Goal: Information Seeking & Learning: Learn about a topic

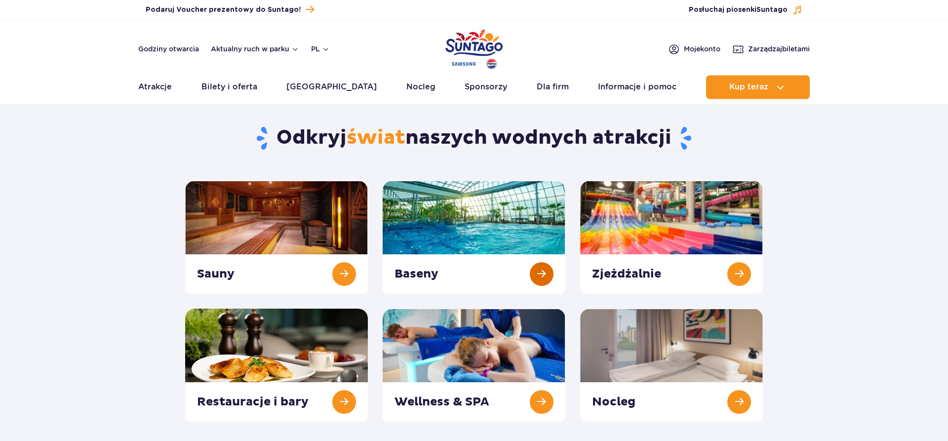
scroll to position [50, 0]
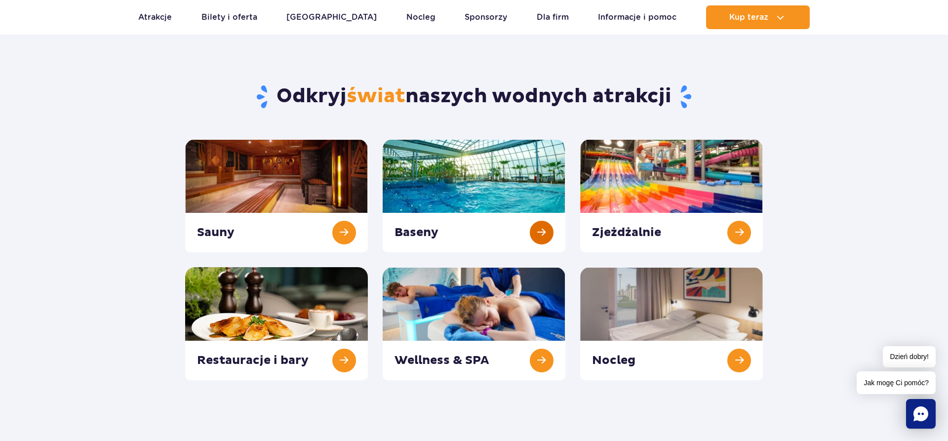
click at [508, 177] on link at bounding box center [474, 195] width 183 height 113
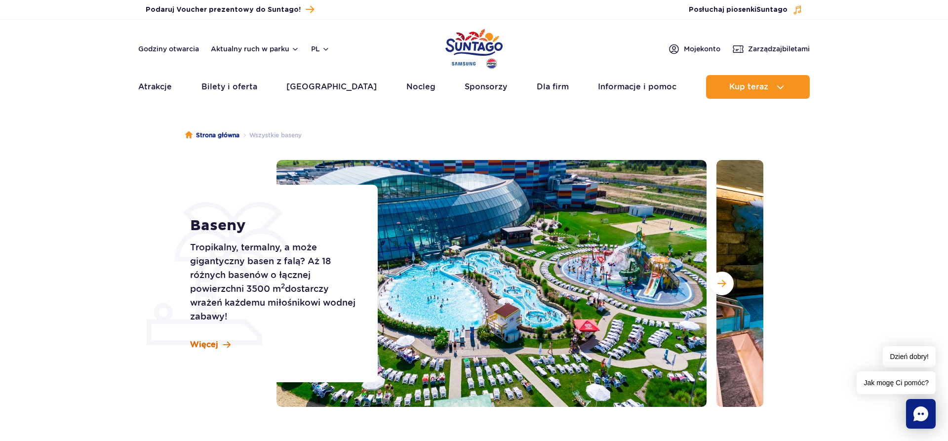
click at [226, 345] on span at bounding box center [226, 345] width 7 height 8
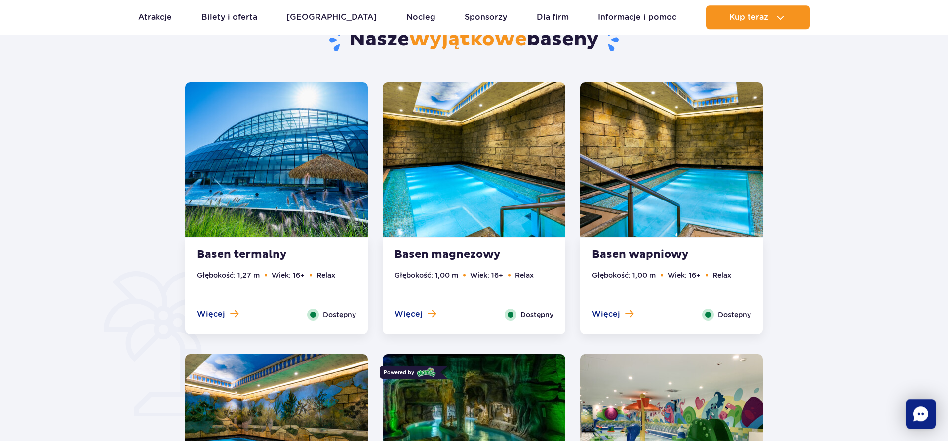
scroll to position [548, 0]
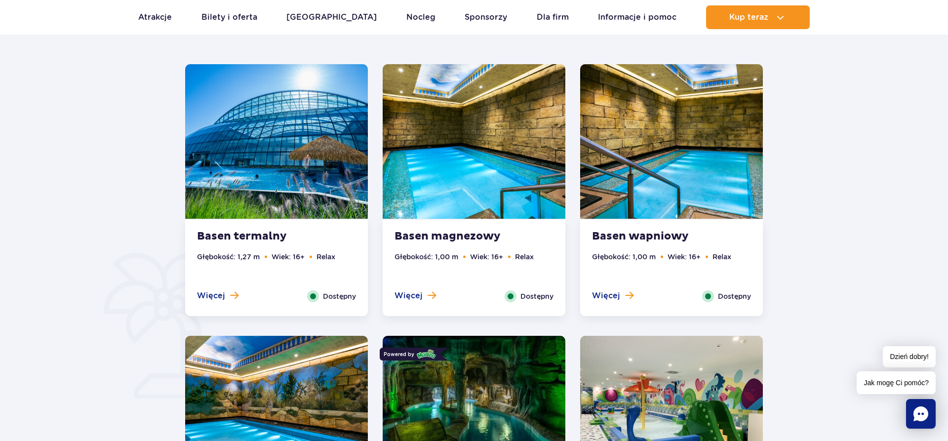
click at [322, 155] on img at bounding box center [276, 141] width 183 height 155
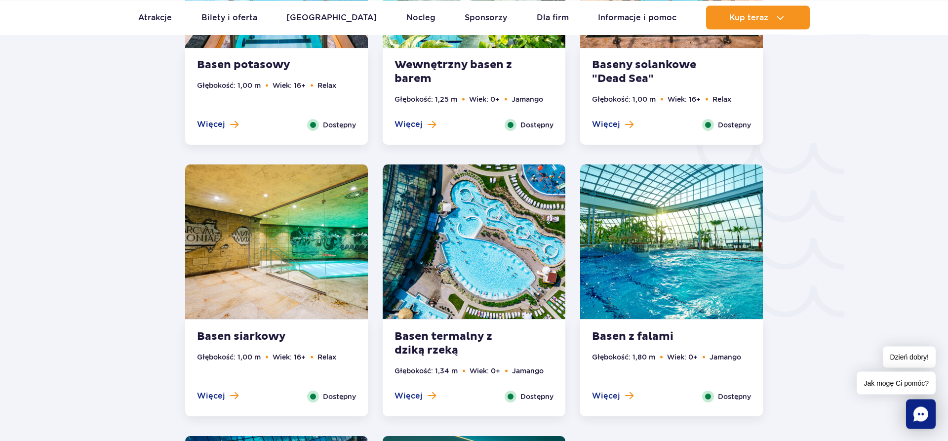
scroll to position [1583, 0]
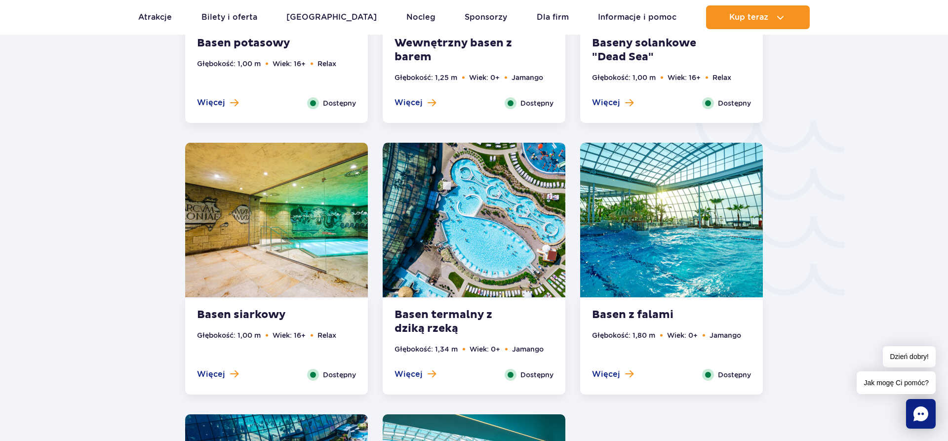
click at [451, 242] on img at bounding box center [474, 220] width 183 height 155
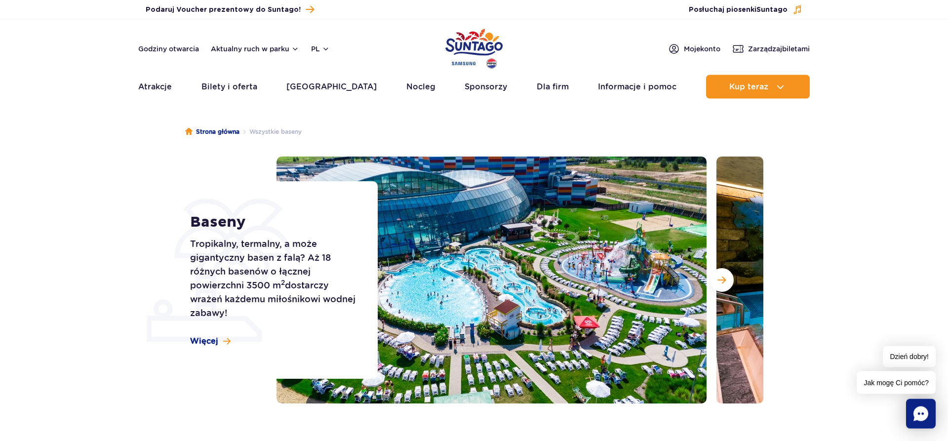
scroll to position [0, 0]
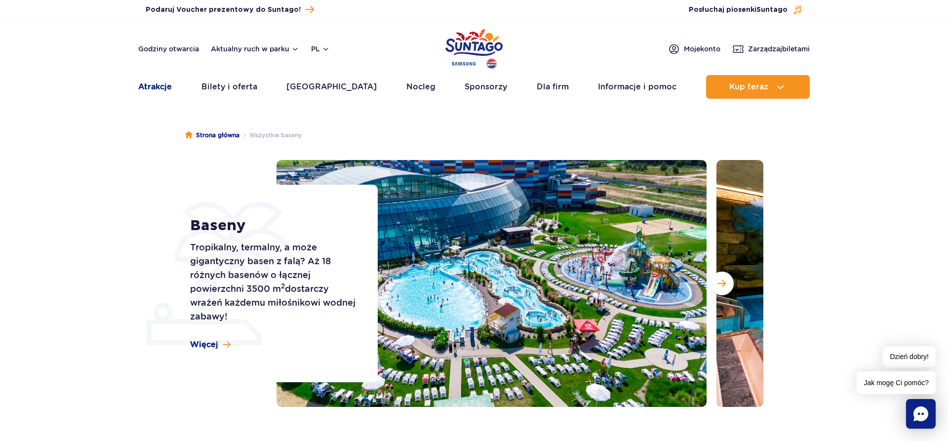
click at [153, 91] on link "Atrakcje" at bounding box center [155, 87] width 34 height 24
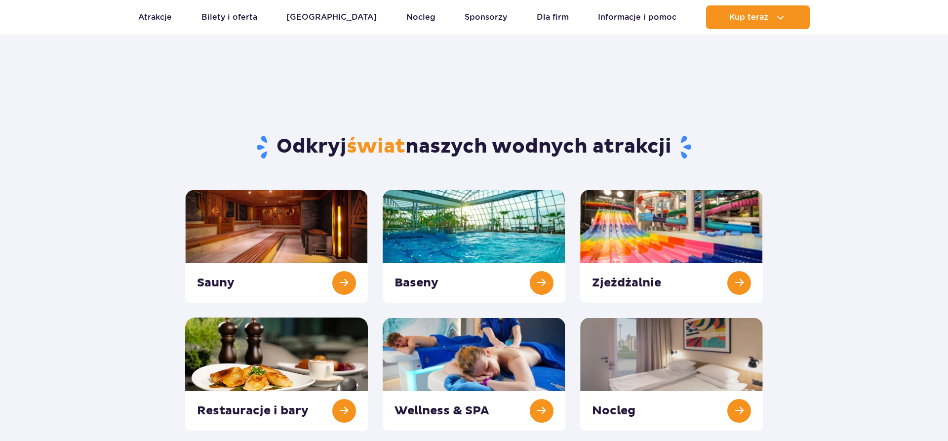
scroll to position [101, 0]
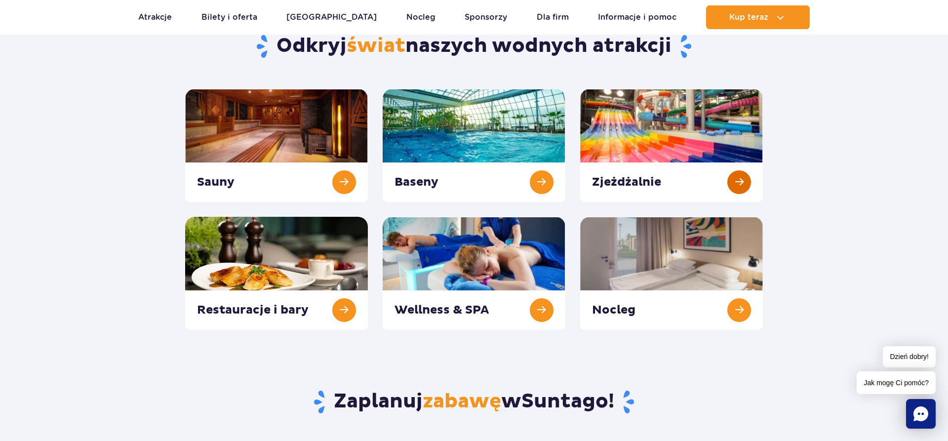
click at [614, 161] on link at bounding box center [671, 145] width 183 height 113
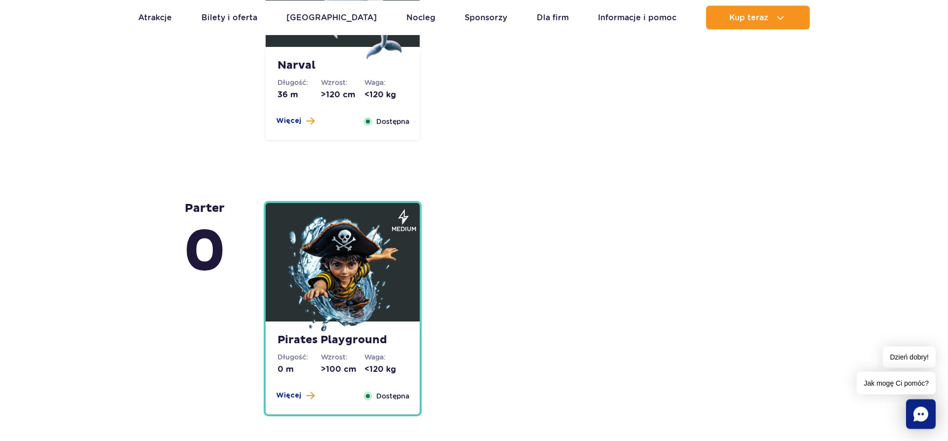
scroll to position [2317, 0]
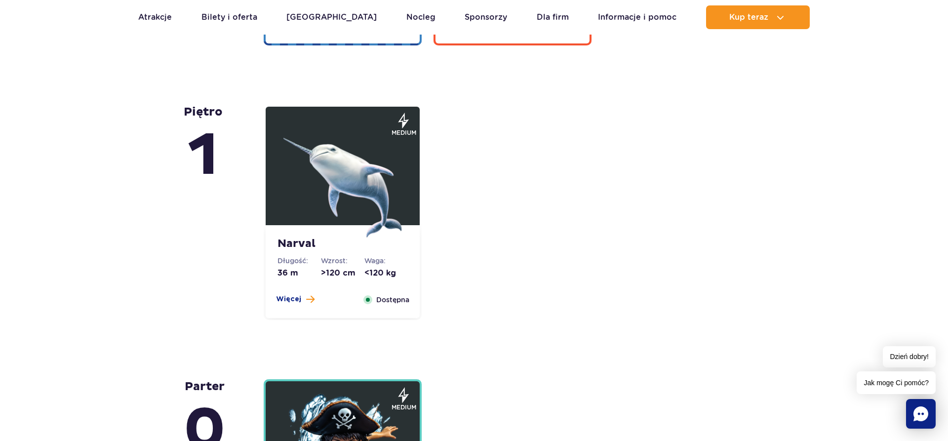
click at [346, 188] on img at bounding box center [342, 178] width 119 height 119
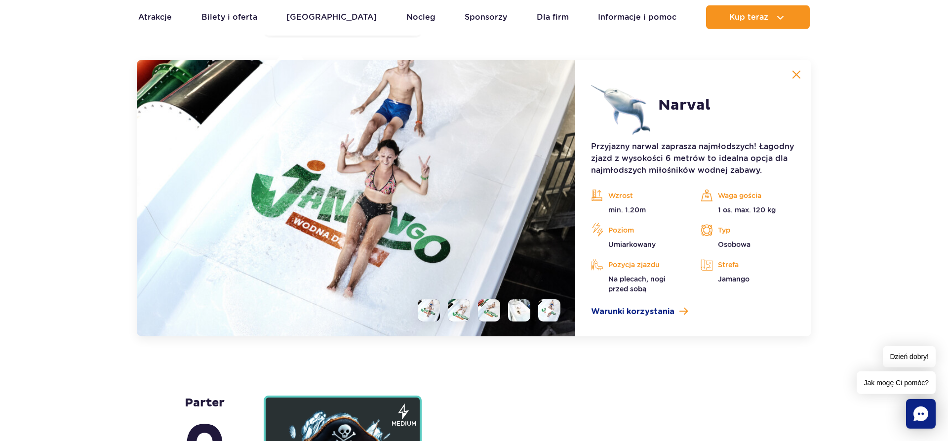
scroll to position [2398, 0]
click at [449, 318] on li at bounding box center [459, 310] width 22 height 22
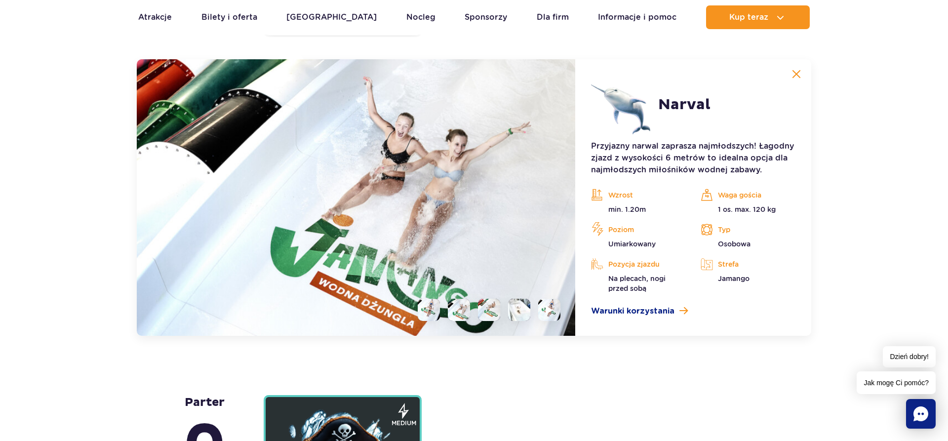
click at [489, 307] on li at bounding box center [489, 310] width 22 height 22
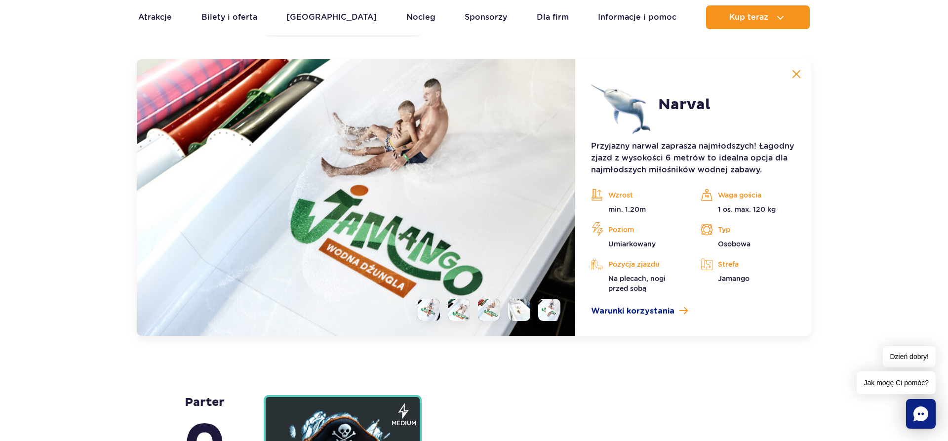
click at [514, 311] on li at bounding box center [519, 310] width 22 height 22
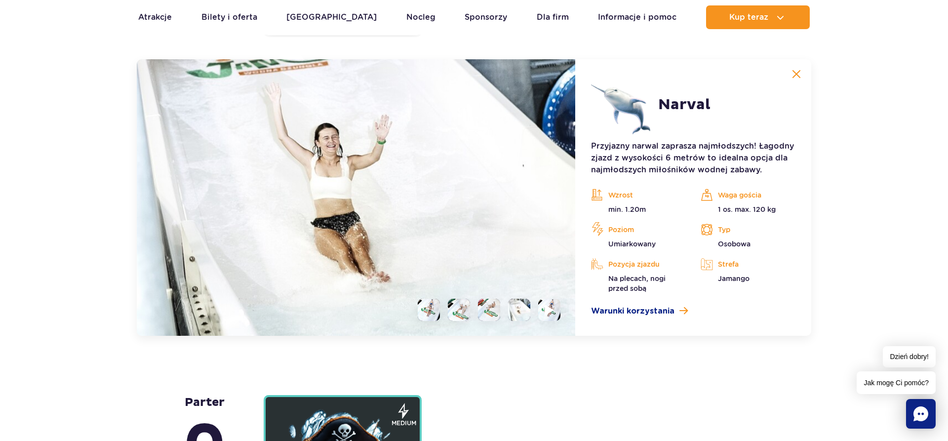
click at [542, 310] on li at bounding box center [549, 310] width 22 height 22
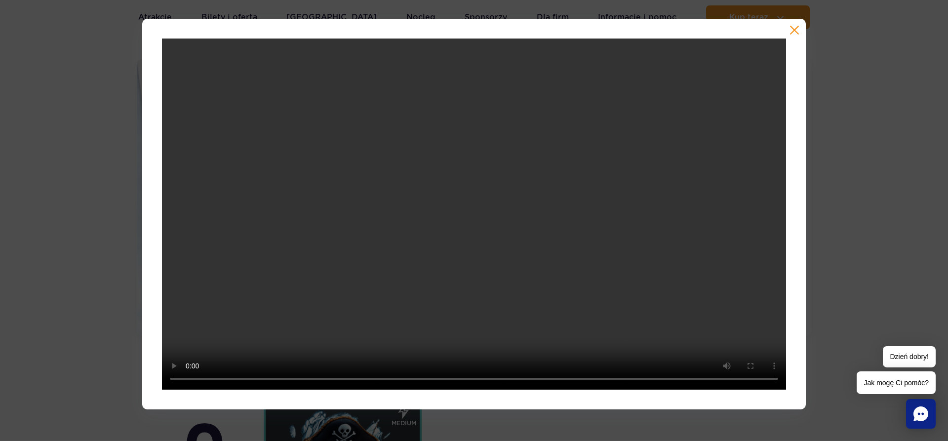
click at [791, 28] on button "button" at bounding box center [795, 30] width 10 height 10
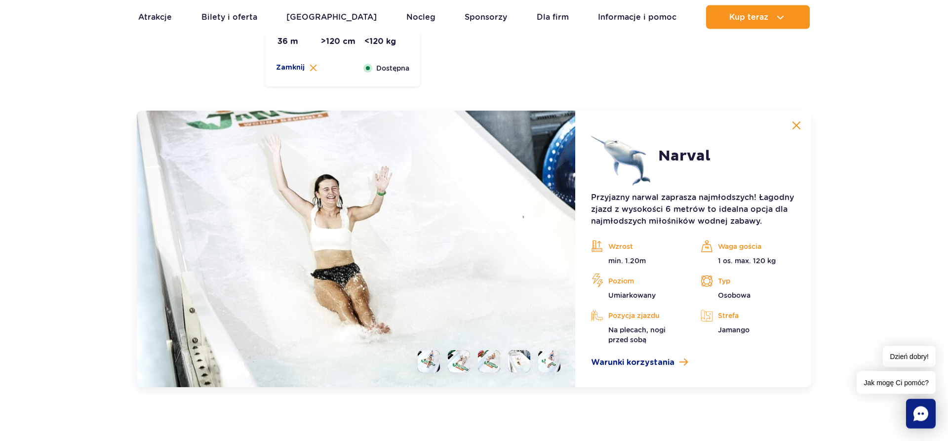
scroll to position [2298, 0]
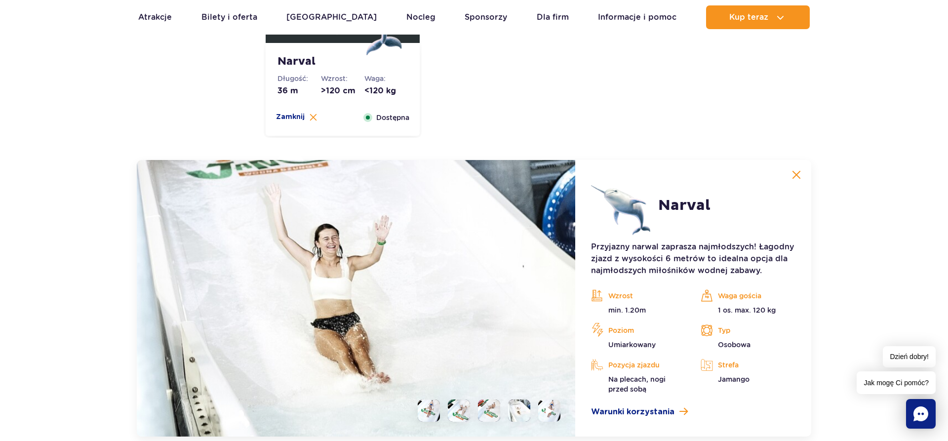
click at [793, 173] on img at bounding box center [796, 174] width 9 height 9
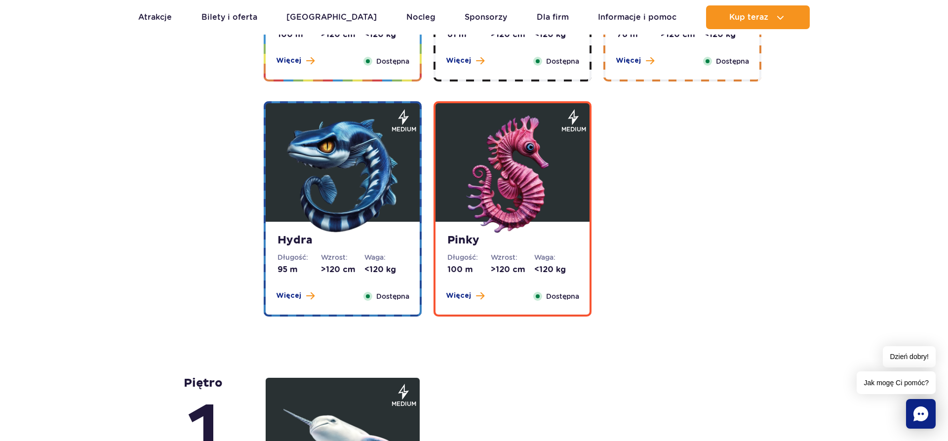
click at [500, 257] on dt "Wzrost:" at bounding box center [512, 257] width 43 height 10
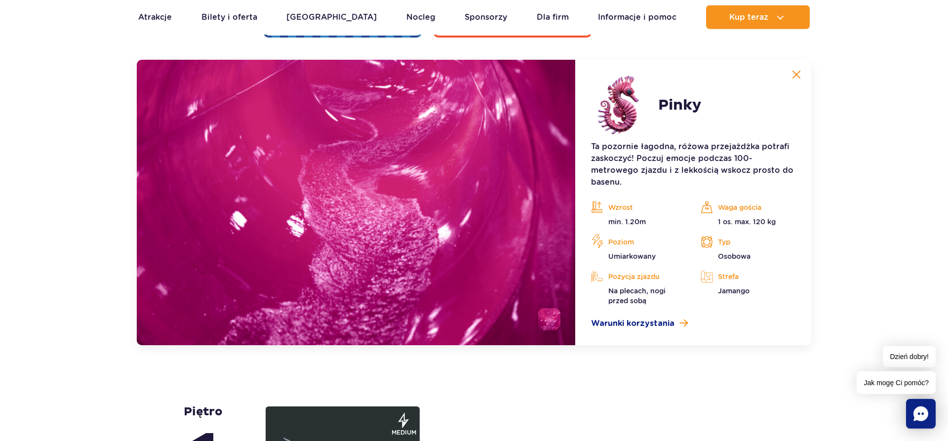
scroll to position [2124, 0]
click at [412, 258] on img at bounding box center [356, 201] width 439 height 285
click at [539, 311] on ul at bounding box center [545, 319] width 30 height 22
click at [543, 313] on li at bounding box center [549, 319] width 22 height 22
click at [528, 231] on img at bounding box center [356, 201] width 439 height 285
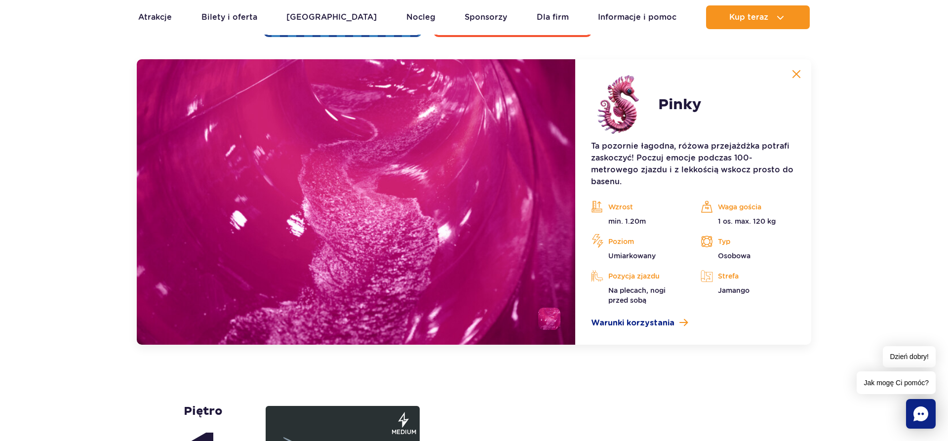
click at [523, 84] on img at bounding box center [356, 201] width 439 height 285
click at [802, 77] on button at bounding box center [797, 74] width 20 height 20
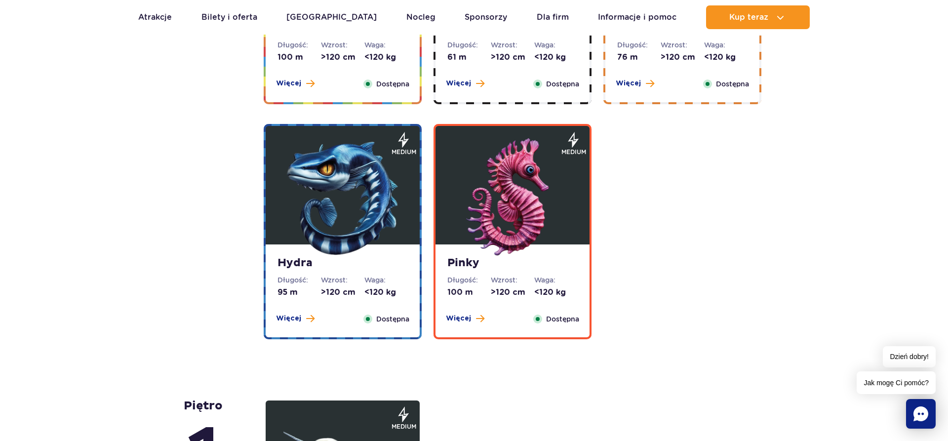
click at [391, 201] on img at bounding box center [342, 197] width 119 height 119
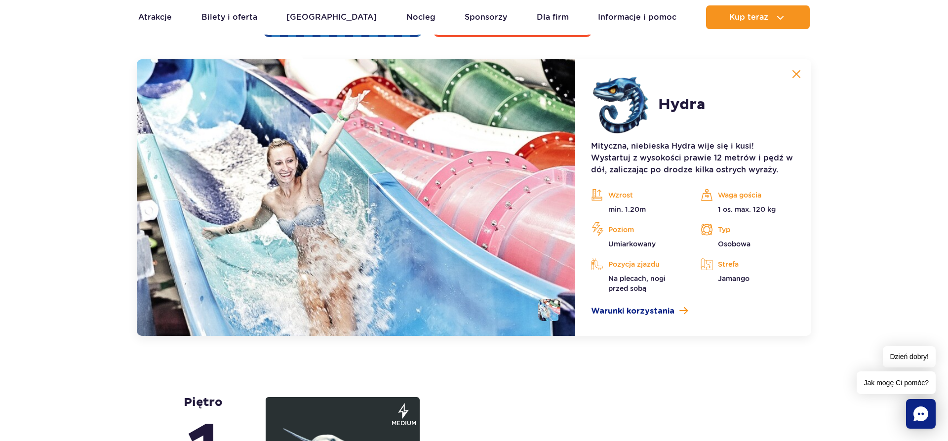
click at [552, 243] on img at bounding box center [356, 197] width 439 height 277
click at [558, 314] on li at bounding box center [549, 310] width 22 height 22
click at [511, 201] on img at bounding box center [356, 197] width 439 height 277
drag, startPoint x: 190, startPoint y: 195, endPoint x: 270, endPoint y: 168, distance: 83.7
click at [193, 195] on img at bounding box center [356, 197] width 439 height 277
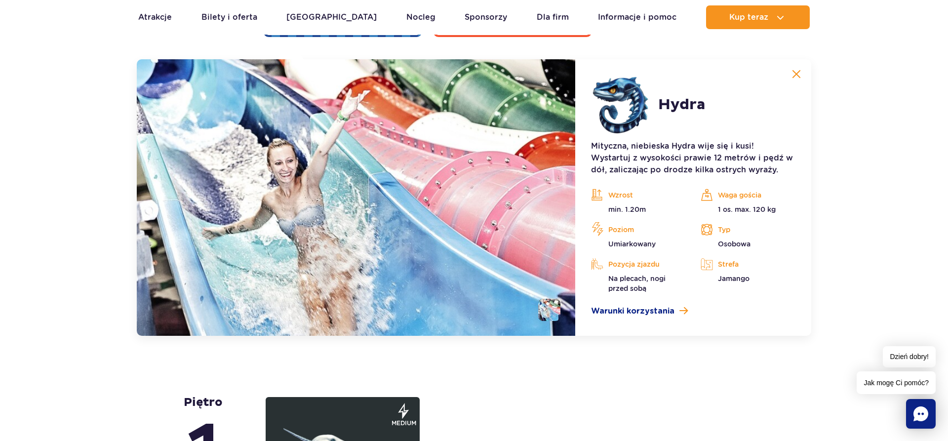
click at [270, 168] on img at bounding box center [356, 197] width 439 height 277
click at [801, 71] on button at bounding box center [797, 74] width 20 height 20
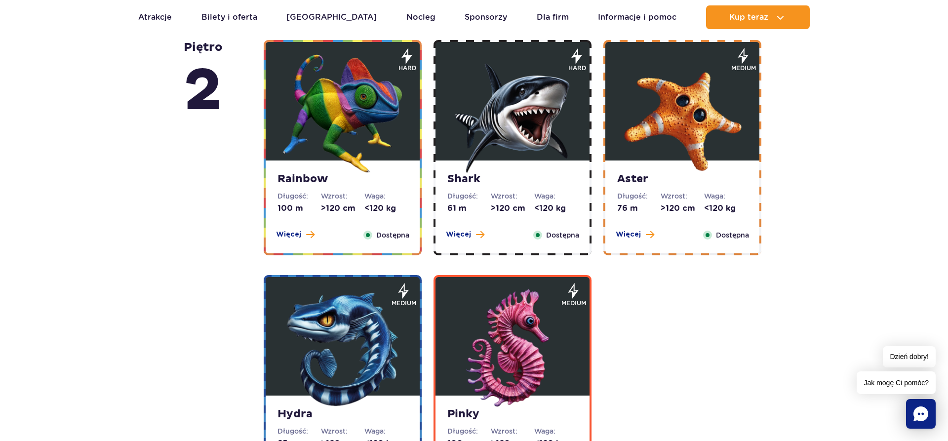
click at [648, 187] on div "Aster Długość: 76 m Wzrost: >120 cm Waga: <120 kg Więcej Zamknij Dostępna" at bounding box center [682, 206] width 154 height 93
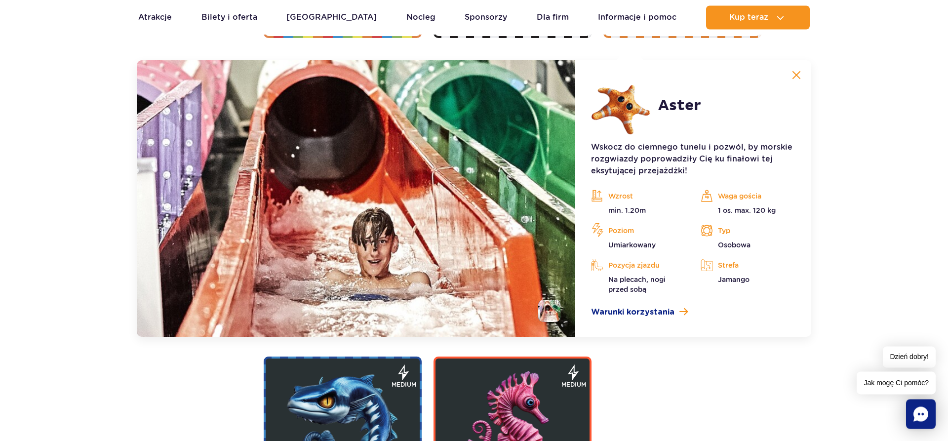
scroll to position [1889, 0]
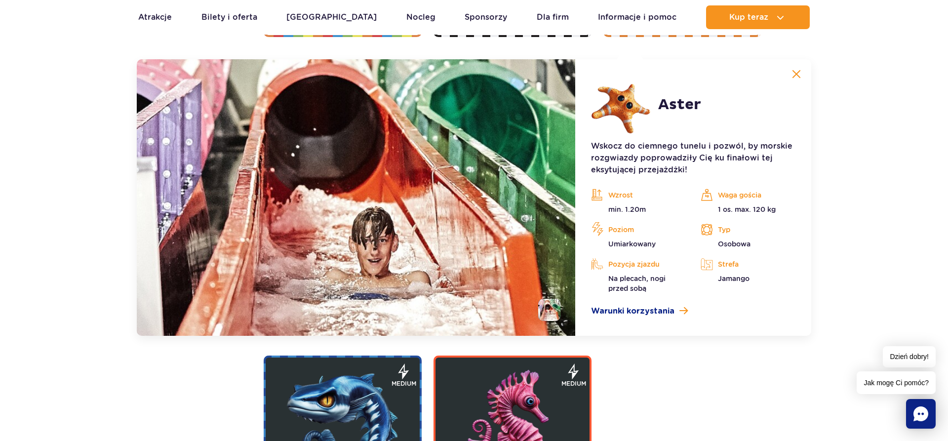
drag, startPoint x: 472, startPoint y: 224, endPoint x: 516, endPoint y: 207, distance: 47.2
click at [476, 224] on img at bounding box center [356, 197] width 439 height 277
click at [798, 70] on img at bounding box center [796, 74] width 9 height 9
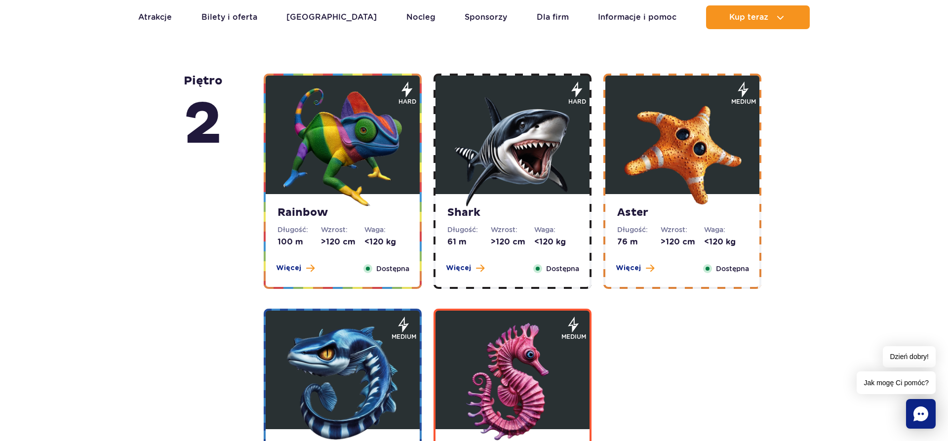
click at [493, 151] on img at bounding box center [512, 147] width 119 height 119
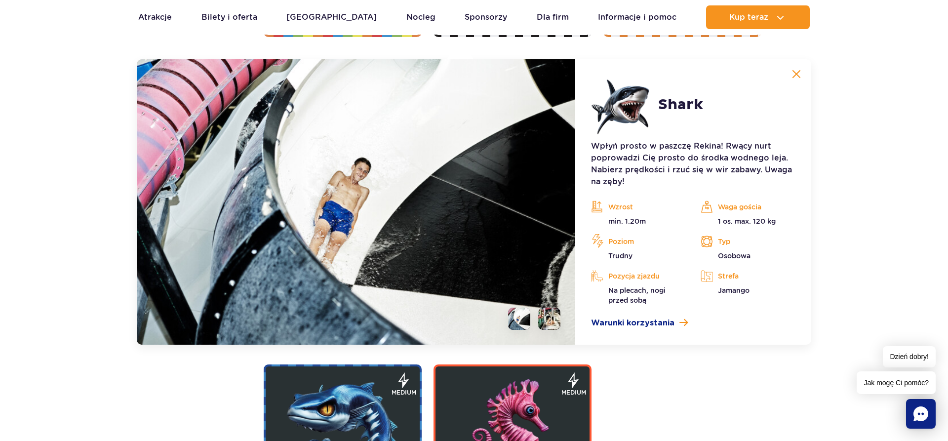
click at [802, 76] on button at bounding box center [797, 74] width 20 height 20
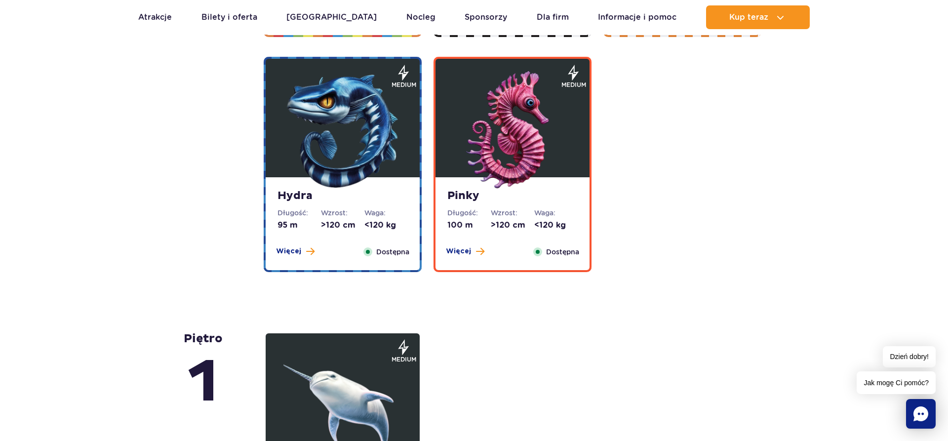
click at [395, 148] on img at bounding box center [342, 130] width 119 height 119
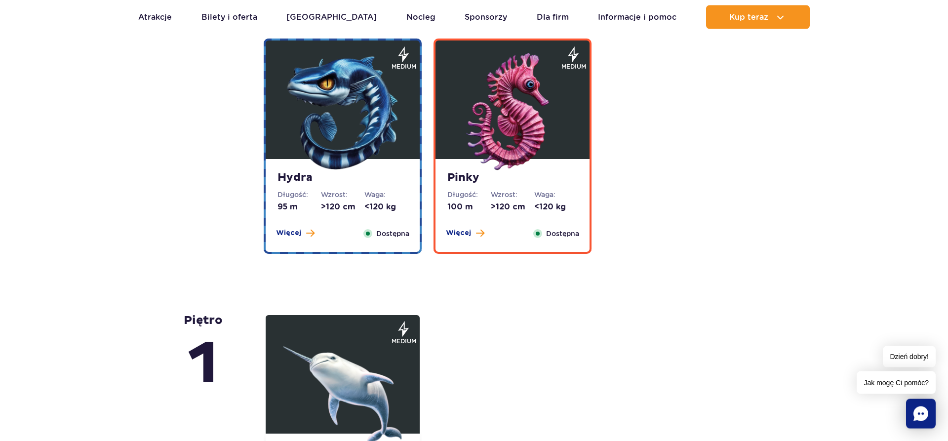
click at [395, 148] on img at bounding box center [342, 112] width 119 height 119
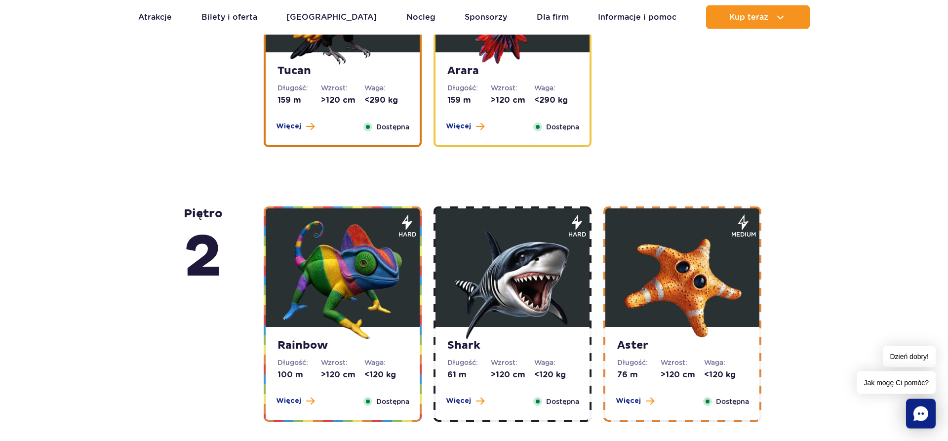
click at [361, 266] on img at bounding box center [342, 280] width 119 height 119
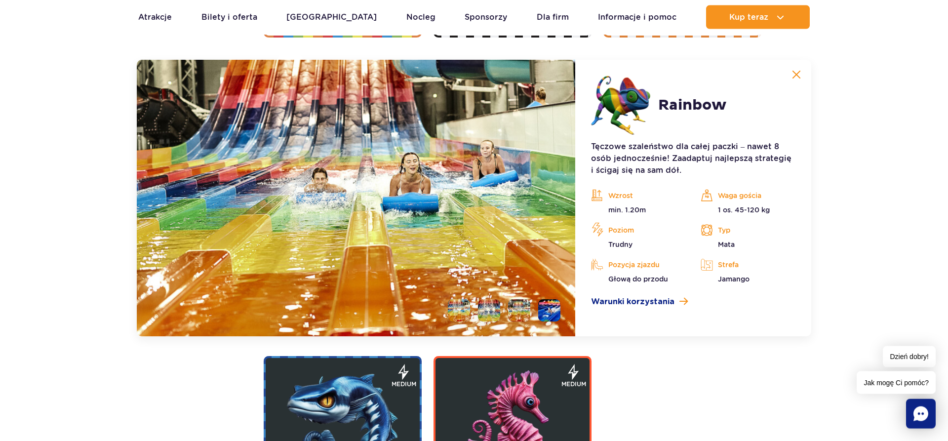
scroll to position [1889, 0]
click at [797, 77] on img at bounding box center [796, 74] width 9 height 9
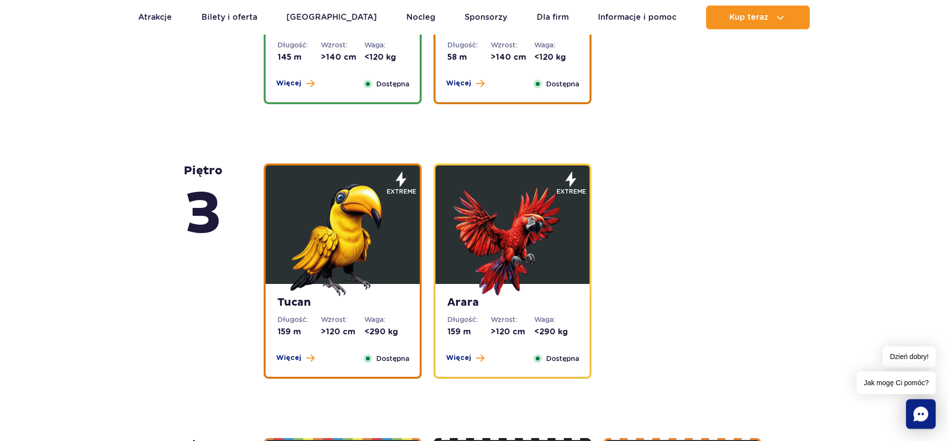
scroll to position [1284, 0]
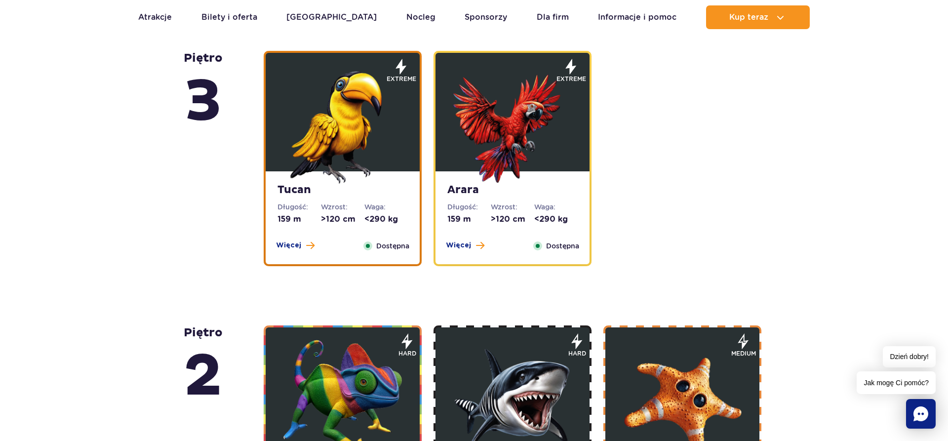
click at [539, 145] on img at bounding box center [512, 124] width 119 height 119
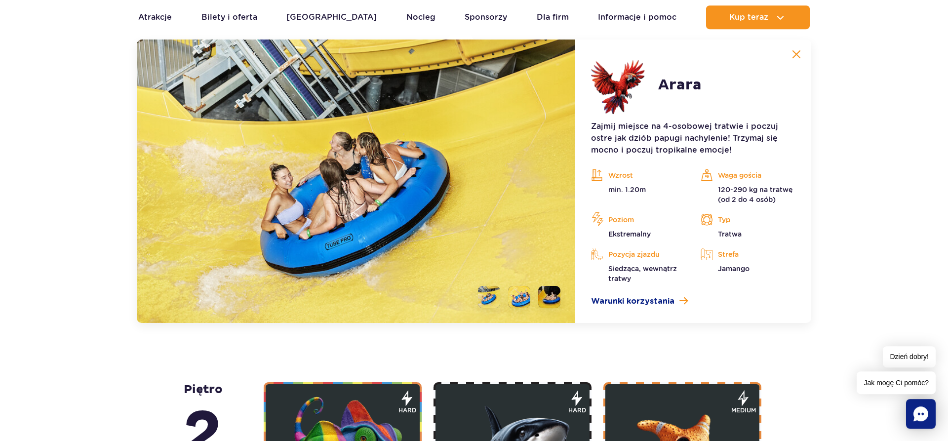
scroll to position [1614, 0]
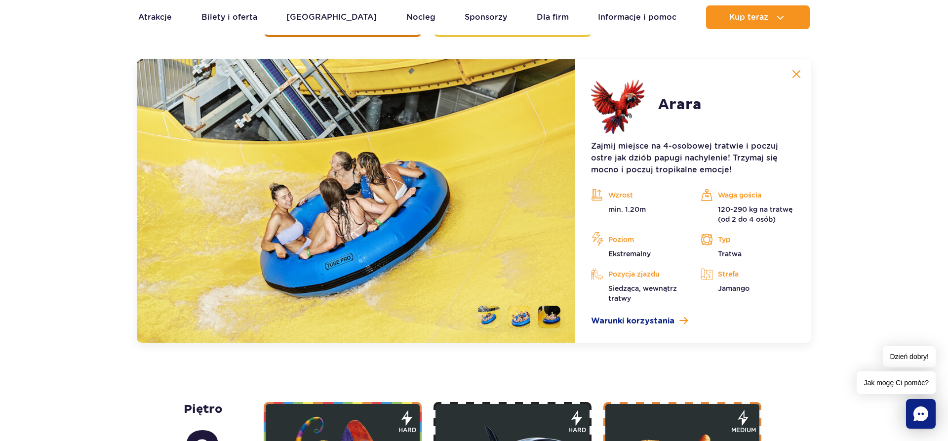
click at [524, 173] on img at bounding box center [356, 200] width 439 height 283
drag, startPoint x: 791, startPoint y: 75, endPoint x: 670, endPoint y: 79, distance: 121.6
click at [790, 75] on button at bounding box center [797, 74] width 20 height 20
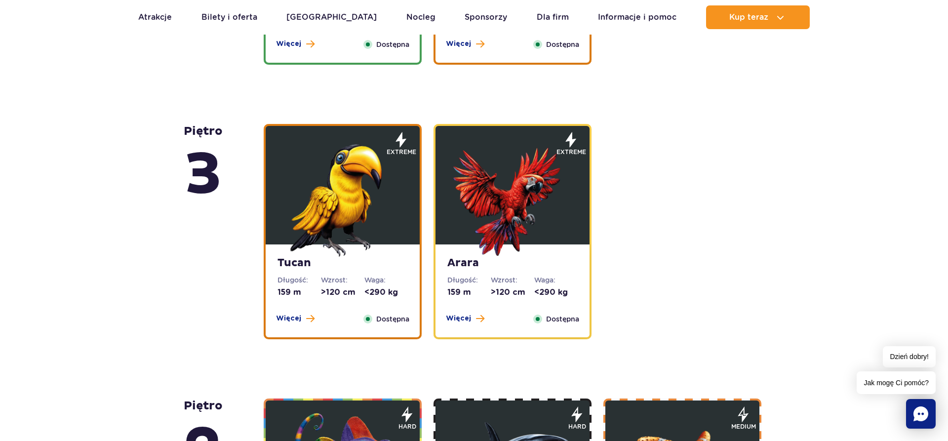
click at [372, 201] on img at bounding box center [342, 197] width 119 height 119
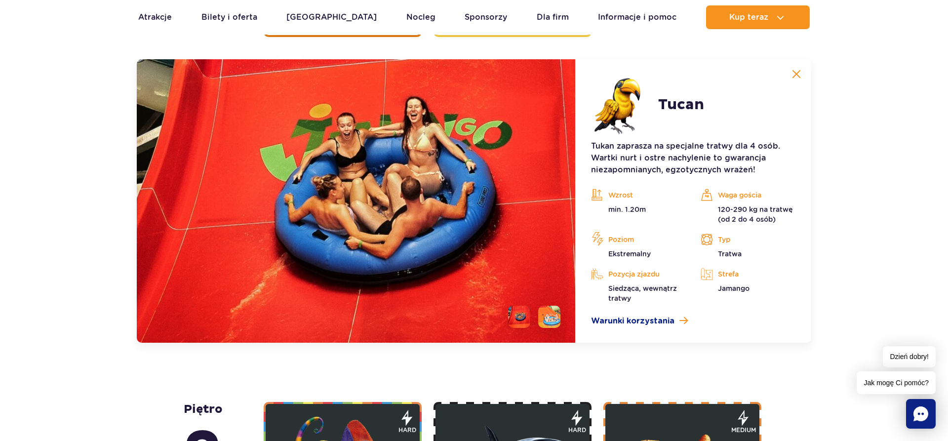
click at [562, 309] on img at bounding box center [356, 200] width 439 height 283
click at [546, 322] on li at bounding box center [549, 317] width 22 height 22
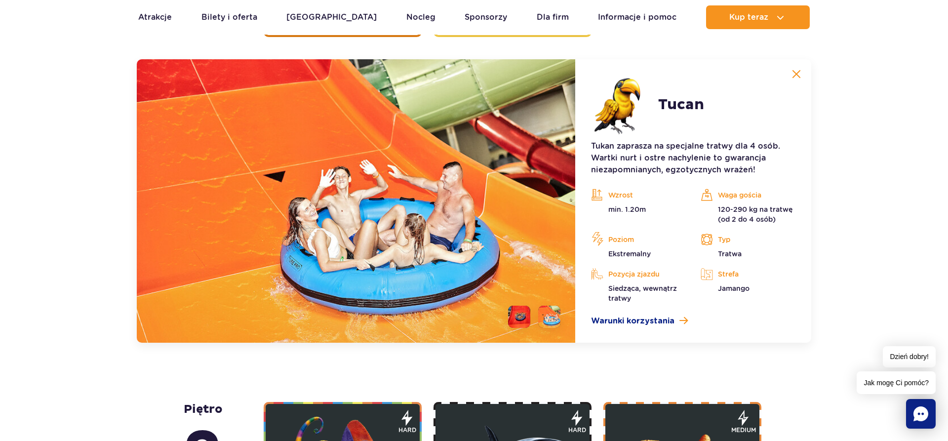
click at [525, 318] on li at bounding box center [519, 317] width 22 height 22
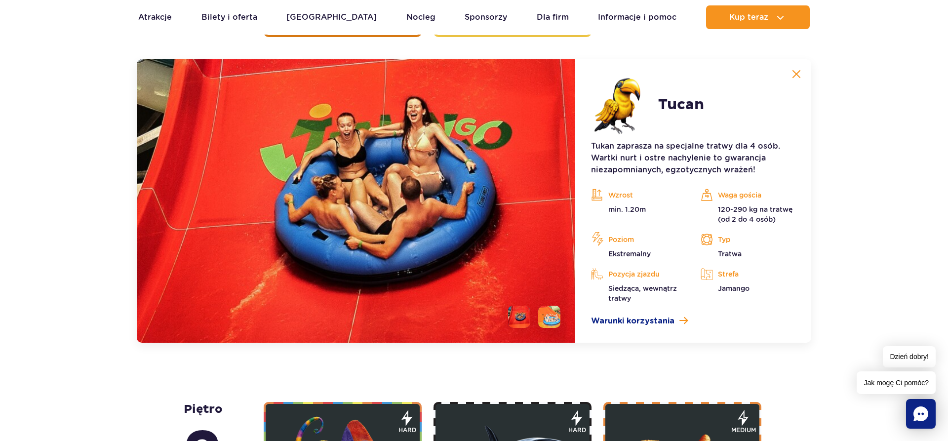
click at [797, 77] on img at bounding box center [796, 74] width 9 height 9
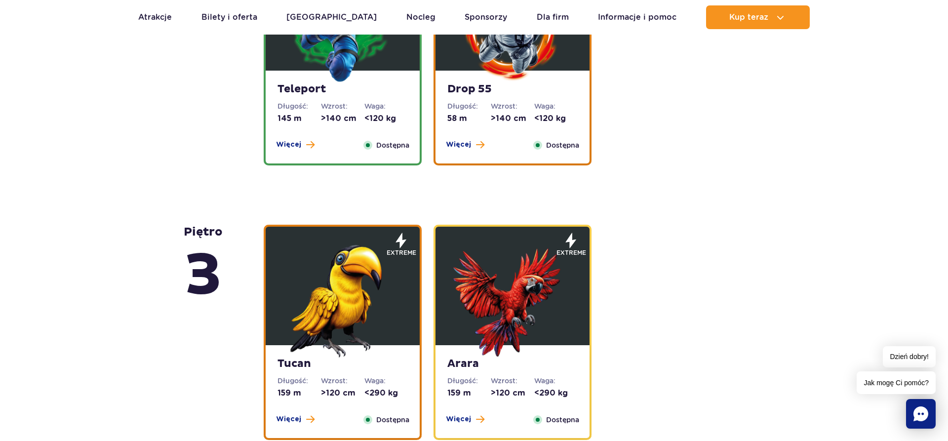
scroll to position [1060, 0]
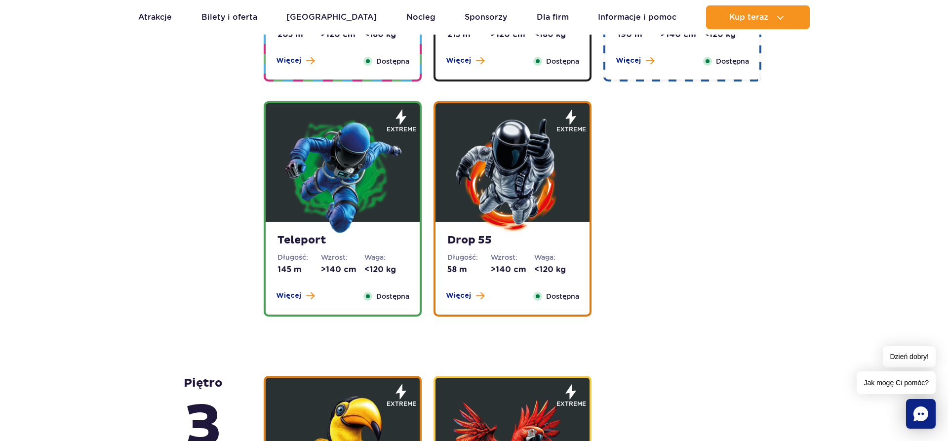
click at [552, 171] on img at bounding box center [512, 175] width 119 height 119
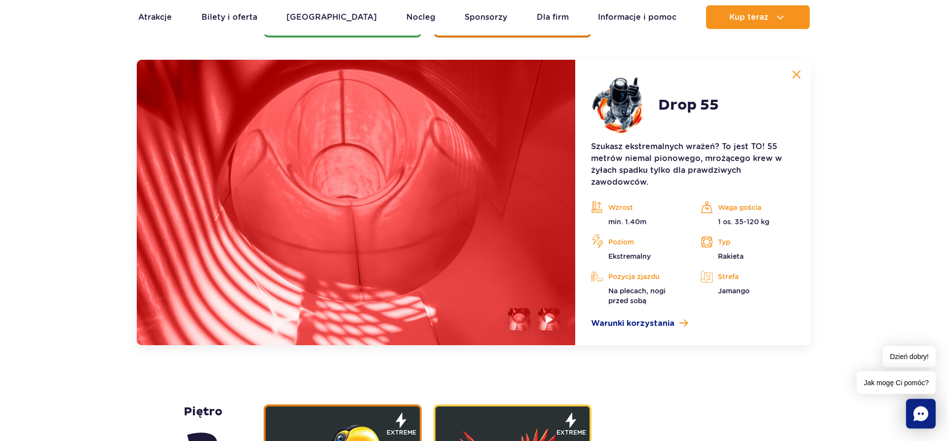
scroll to position [1340, 0]
click at [792, 75] on img at bounding box center [796, 74] width 9 height 9
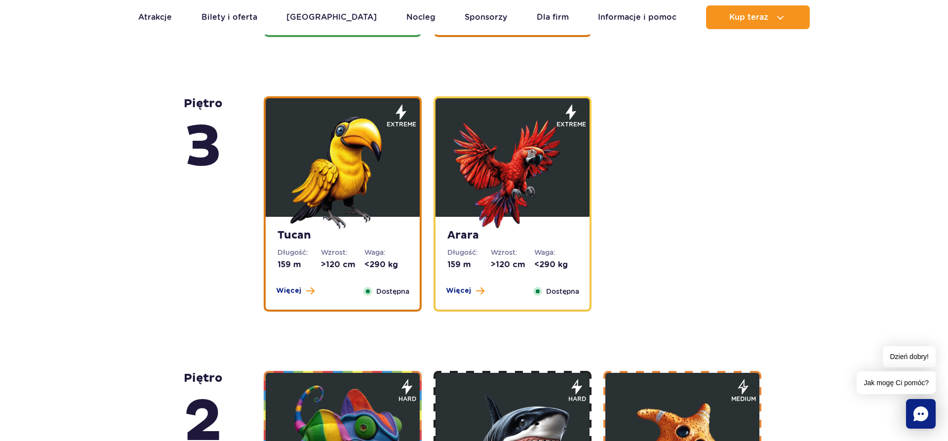
click at [392, 163] on img at bounding box center [342, 170] width 119 height 119
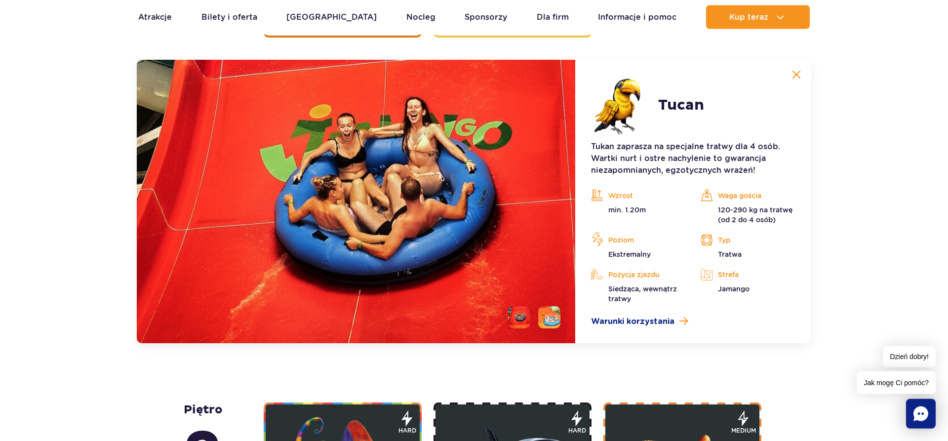
scroll to position [1614, 0]
click at [800, 75] on button at bounding box center [797, 74] width 20 height 20
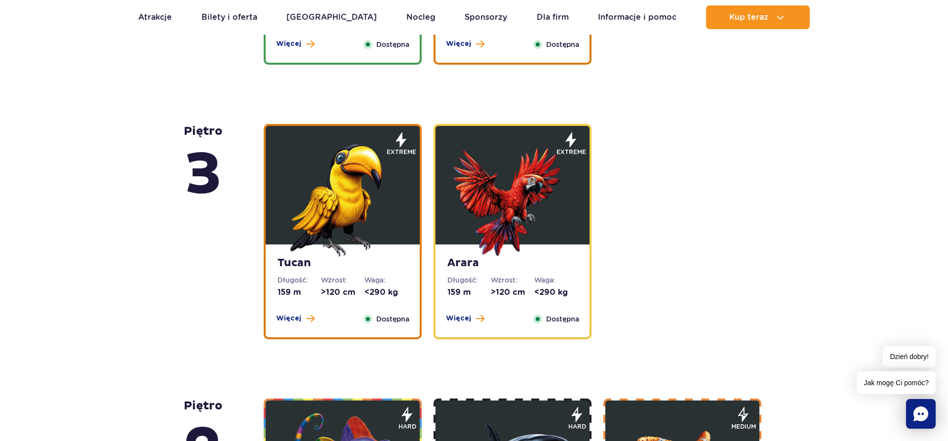
click at [392, 186] on img at bounding box center [342, 197] width 119 height 119
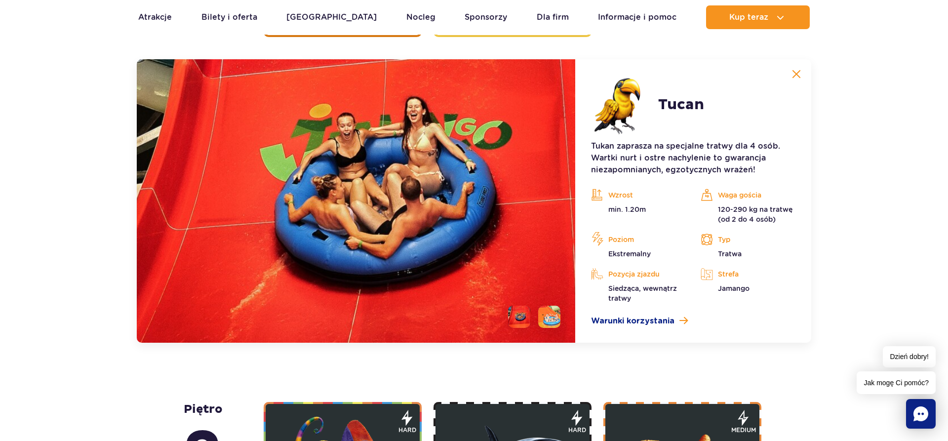
click at [791, 78] on button at bounding box center [797, 74] width 20 height 20
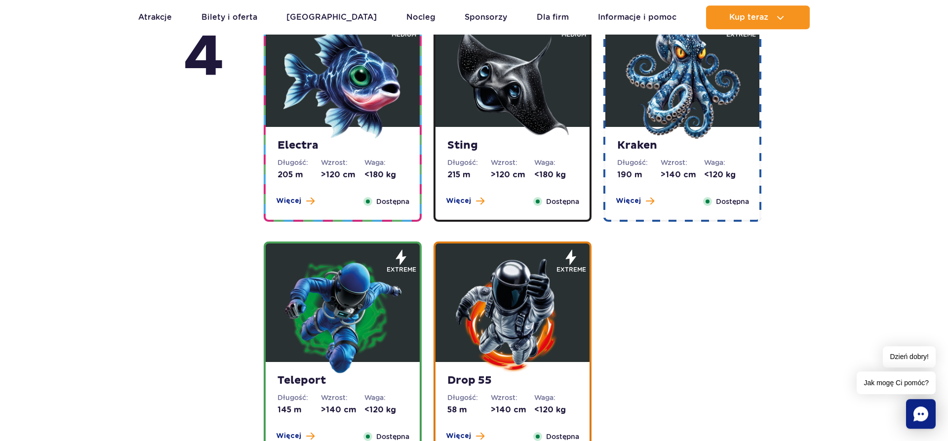
scroll to position [909, 0]
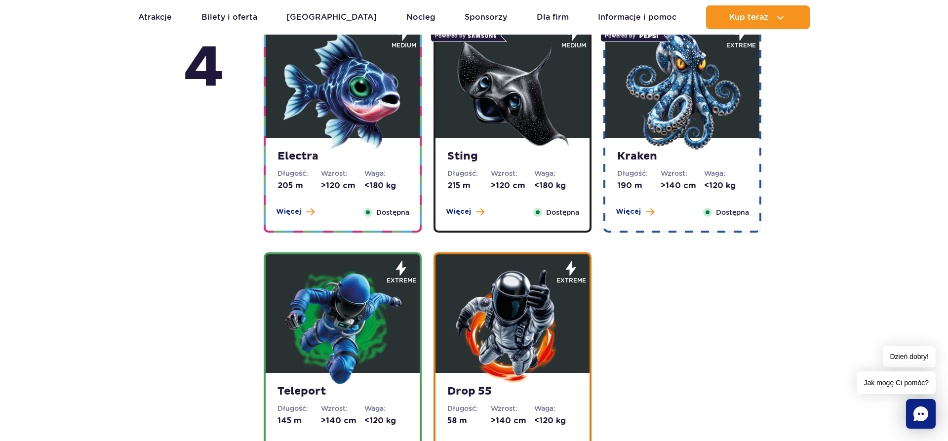
click at [308, 343] on img at bounding box center [342, 326] width 119 height 119
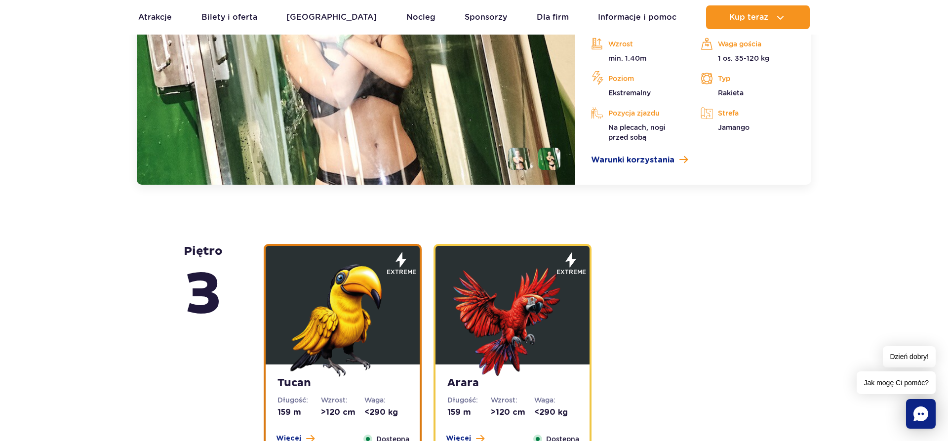
scroll to position [1289, 0]
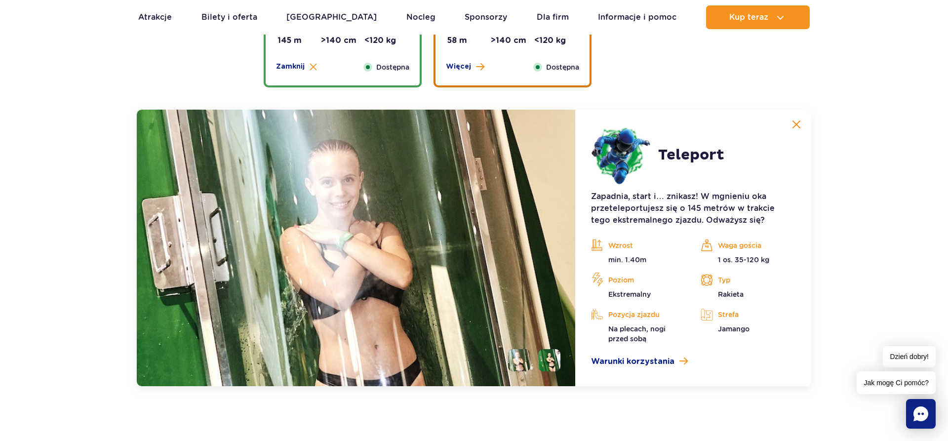
click at [545, 357] on li at bounding box center [549, 360] width 22 height 22
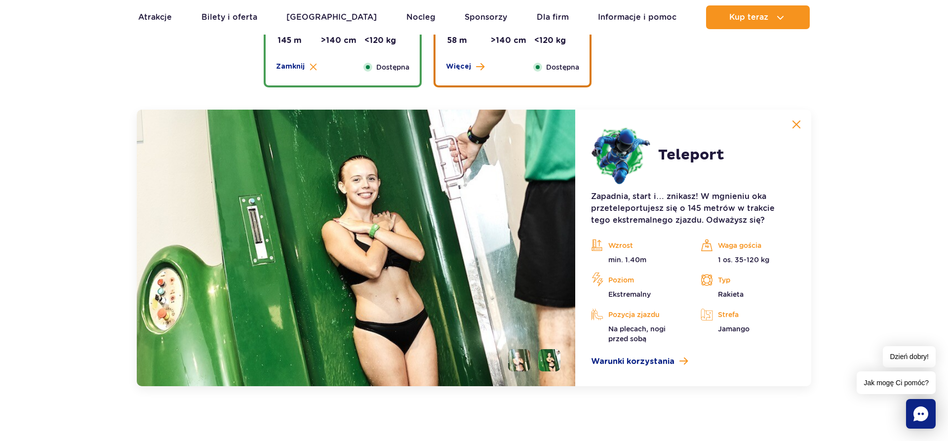
click at [523, 357] on li at bounding box center [519, 360] width 22 height 22
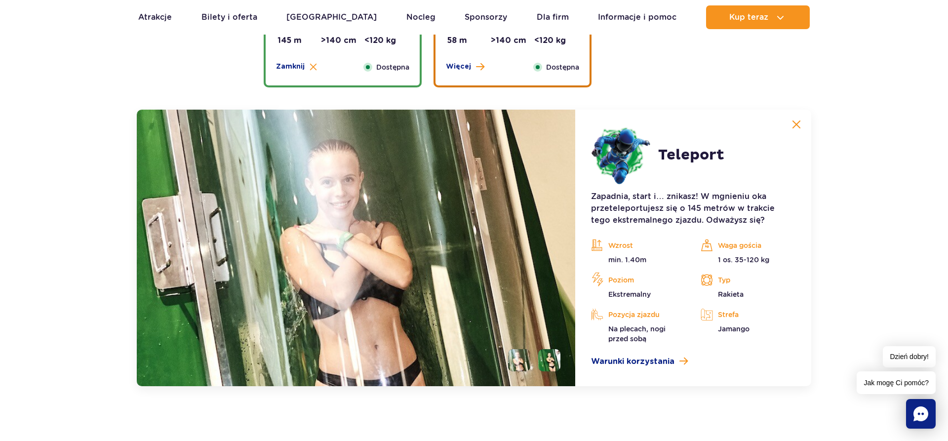
click at [802, 125] on button at bounding box center [797, 125] width 20 height 20
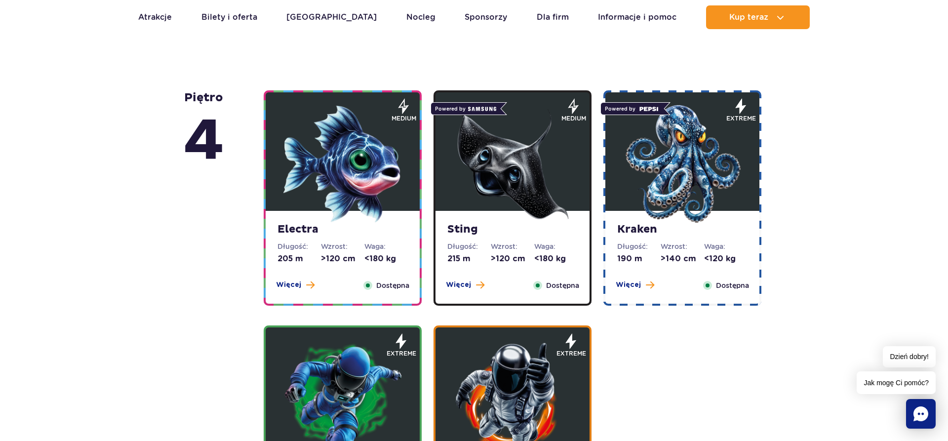
click at [675, 162] on img at bounding box center [682, 164] width 119 height 119
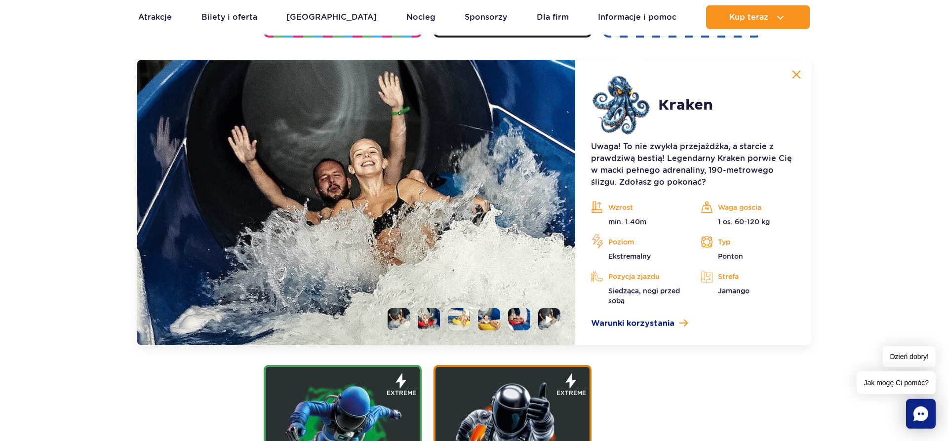
scroll to position [1105, 0]
click at [795, 69] on button at bounding box center [797, 74] width 20 height 20
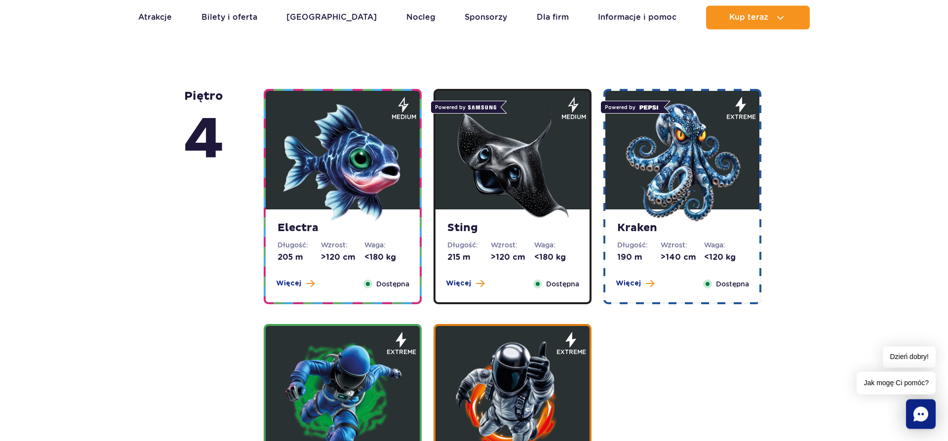
scroll to position [752, 0]
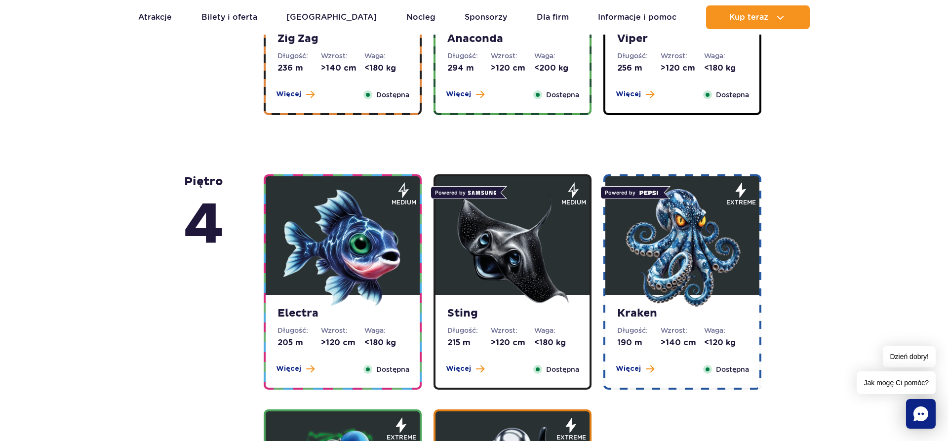
click at [526, 232] on img at bounding box center [512, 248] width 119 height 119
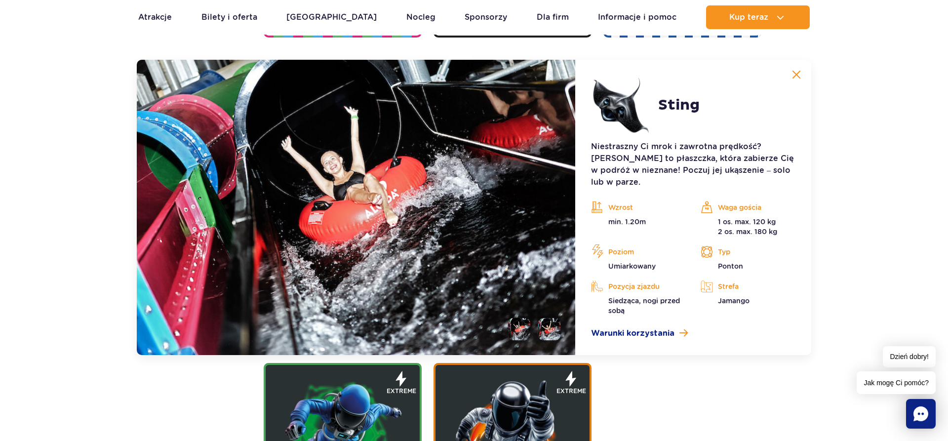
scroll to position [1105, 0]
click at [797, 75] on img at bounding box center [796, 74] width 9 height 9
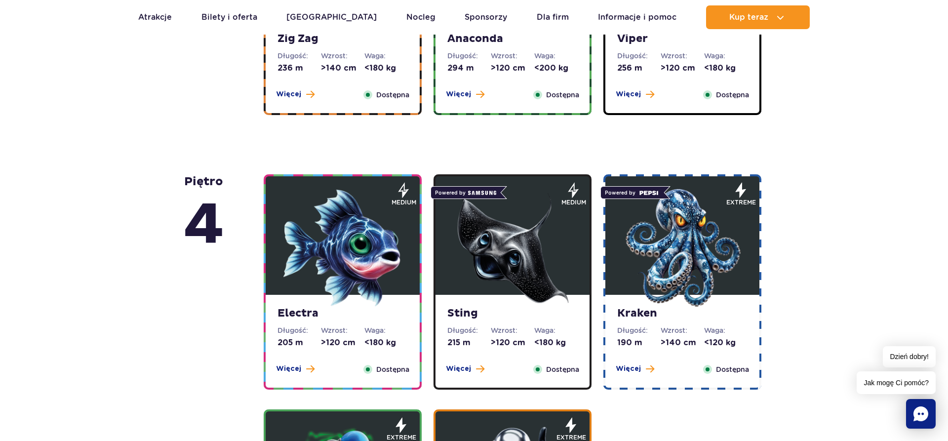
click at [359, 225] on img at bounding box center [342, 248] width 119 height 119
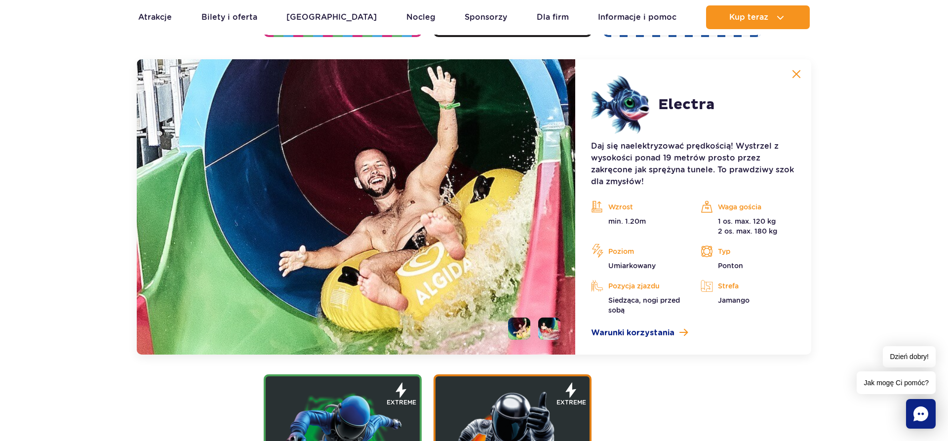
click at [552, 334] on li at bounding box center [549, 329] width 22 height 22
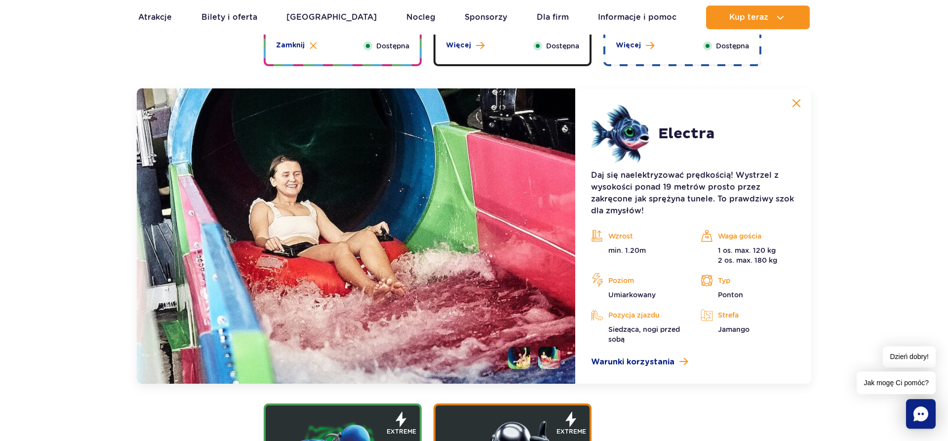
scroll to position [1054, 0]
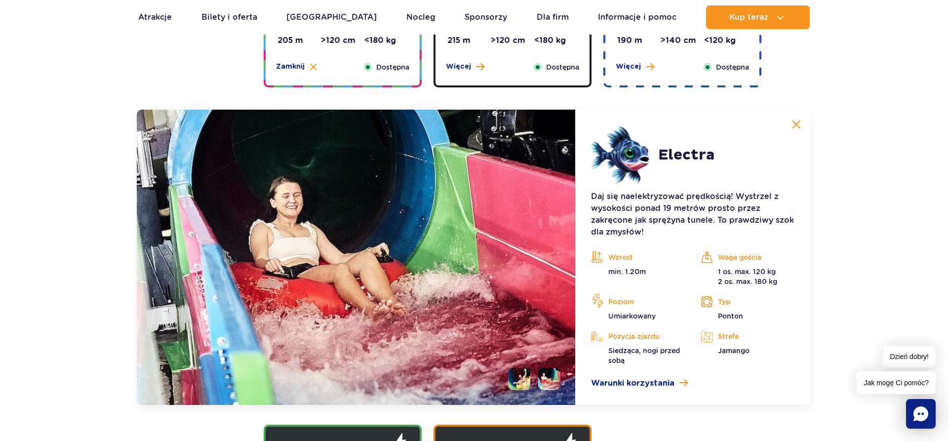
click at [797, 123] on img at bounding box center [796, 124] width 9 height 9
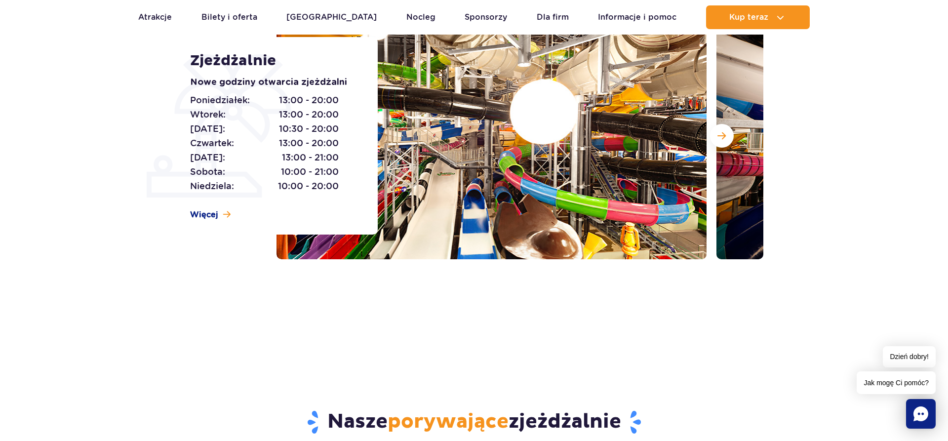
scroll to position [0, 0]
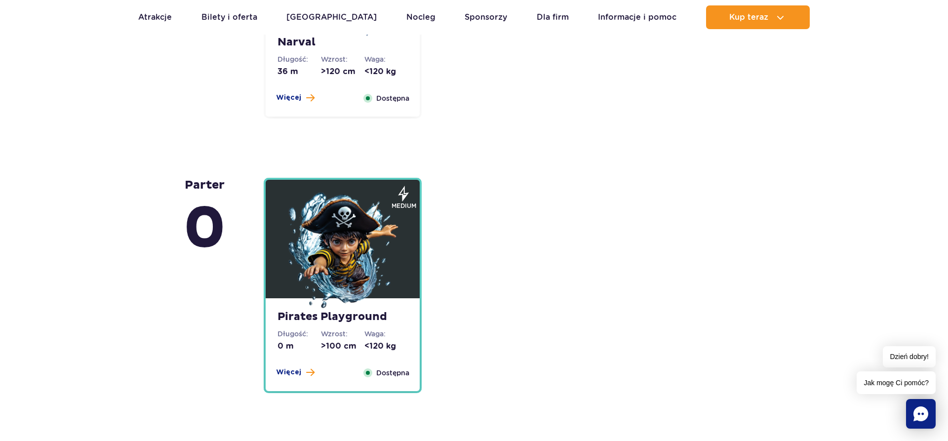
click at [338, 230] on img at bounding box center [342, 251] width 119 height 119
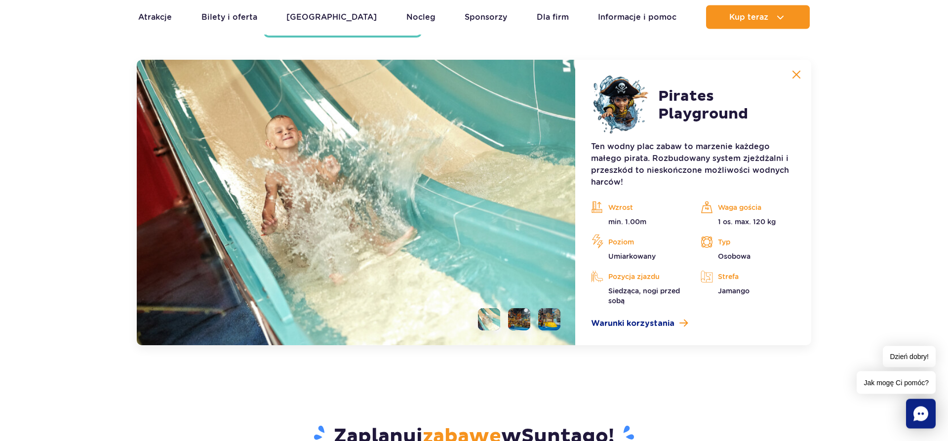
scroll to position [2673, 0]
click at [523, 325] on li at bounding box center [519, 319] width 22 height 22
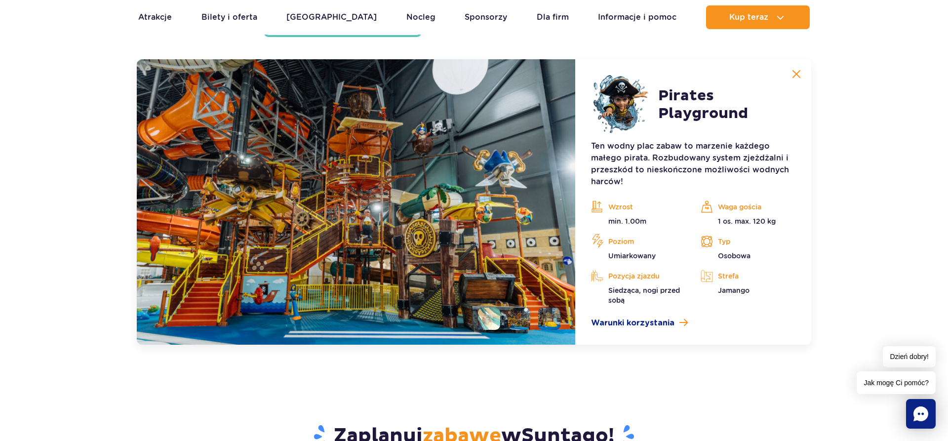
click at [503, 213] on img at bounding box center [356, 201] width 439 height 285
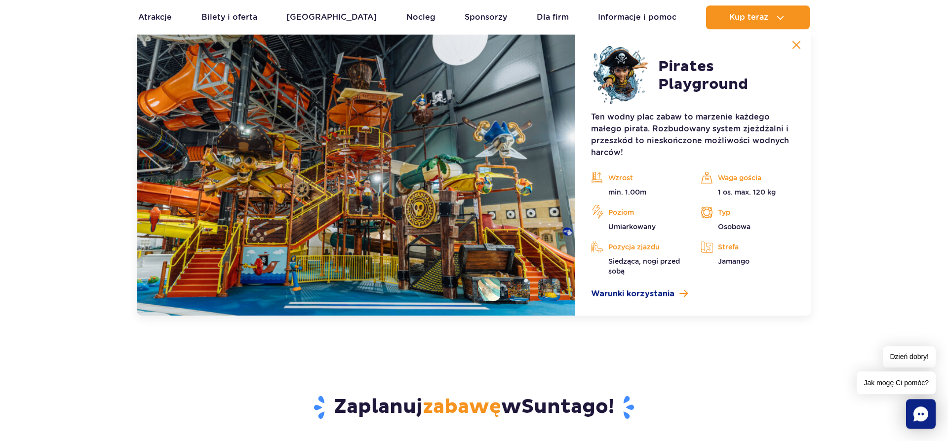
scroll to position [2572, 0]
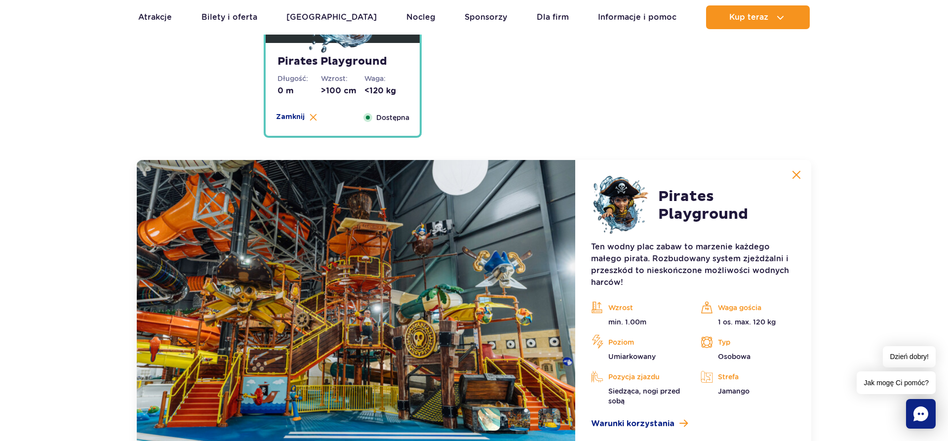
click at [699, 254] on p "Ten wodny plac zabaw to marzenie każdego małego pirata. Rozbudowany system zjeż…" at bounding box center [693, 264] width 204 height 47
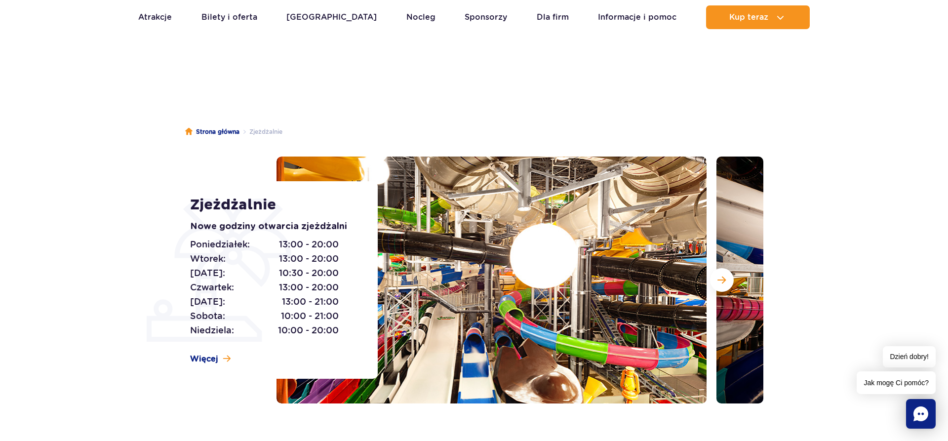
scroll to position [0, 0]
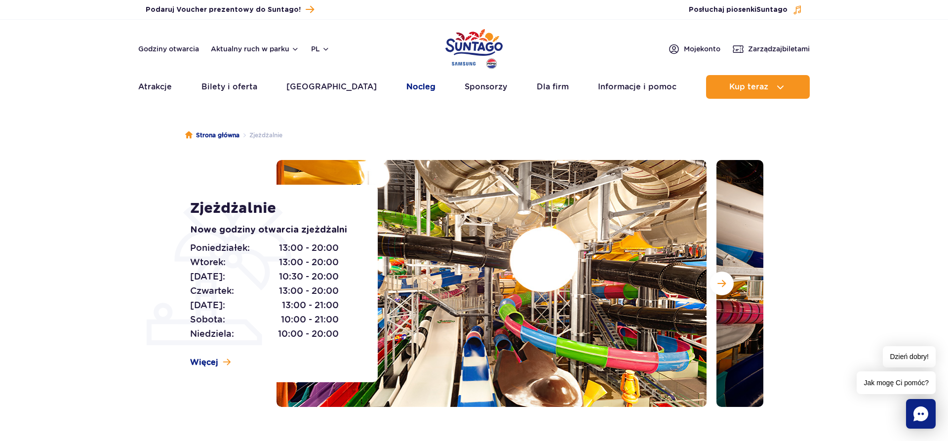
click at [406, 85] on link "Nocleg" at bounding box center [420, 87] width 29 height 24
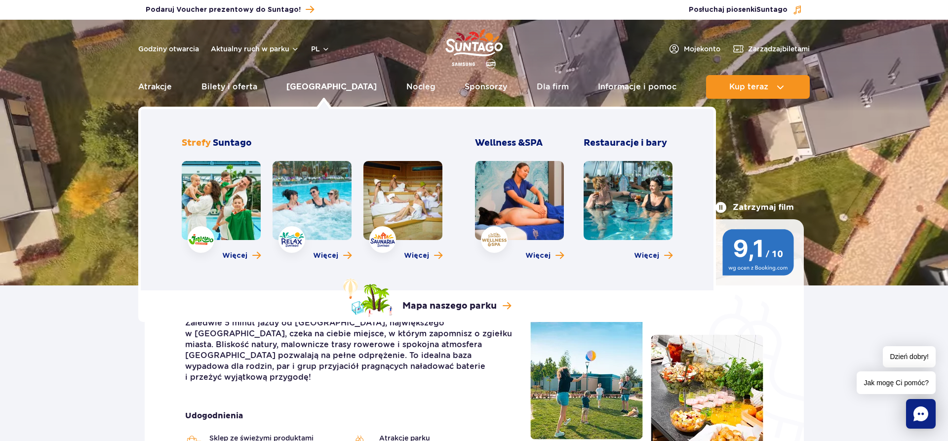
click at [321, 89] on link "[GEOGRAPHIC_DATA]" at bounding box center [331, 87] width 90 height 24
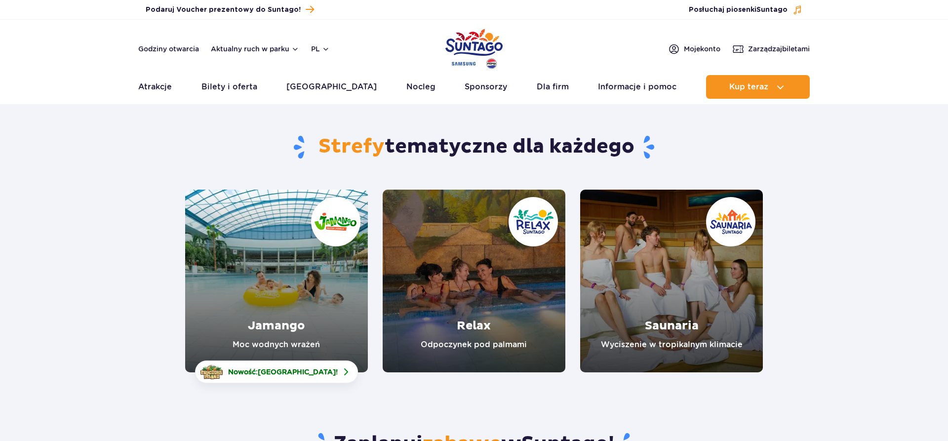
click at [333, 276] on link "Jamango" at bounding box center [276, 281] width 183 height 183
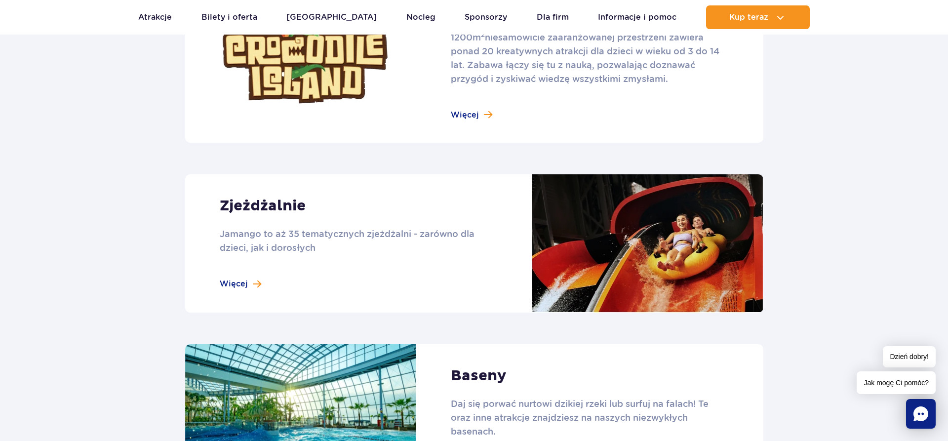
scroll to position [957, 0]
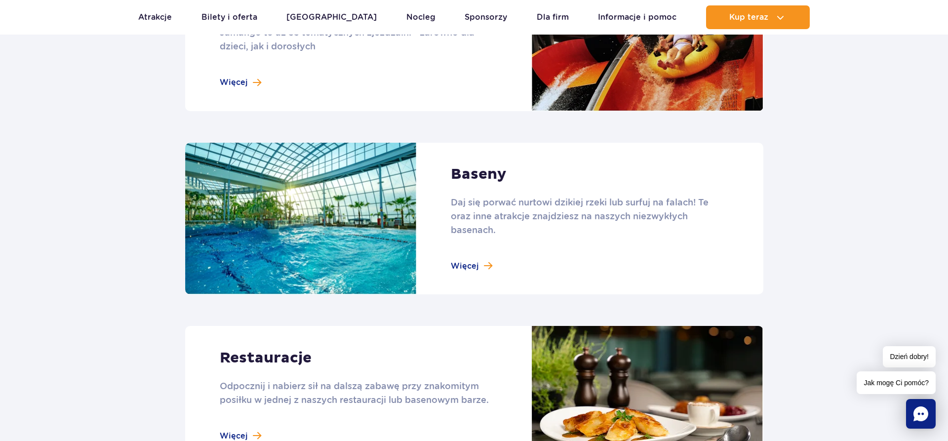
click at [519, 202] on link at bounding box center [474, 219] width 578 height 152
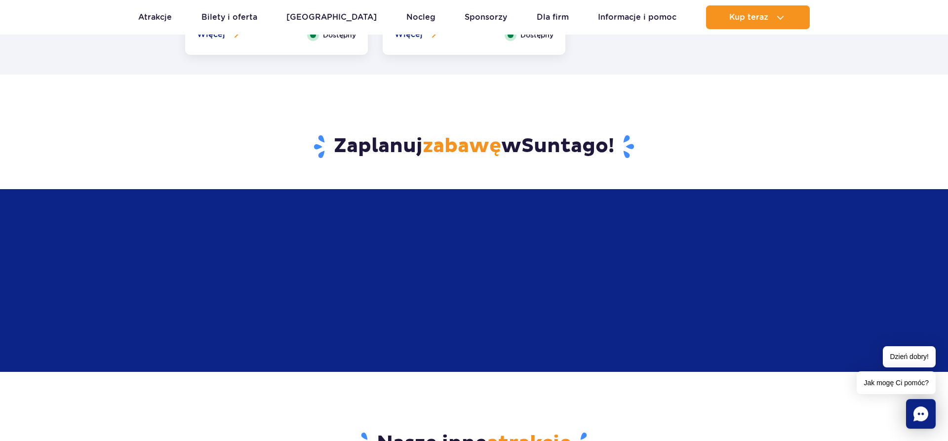
scroll to position [1914, 0]
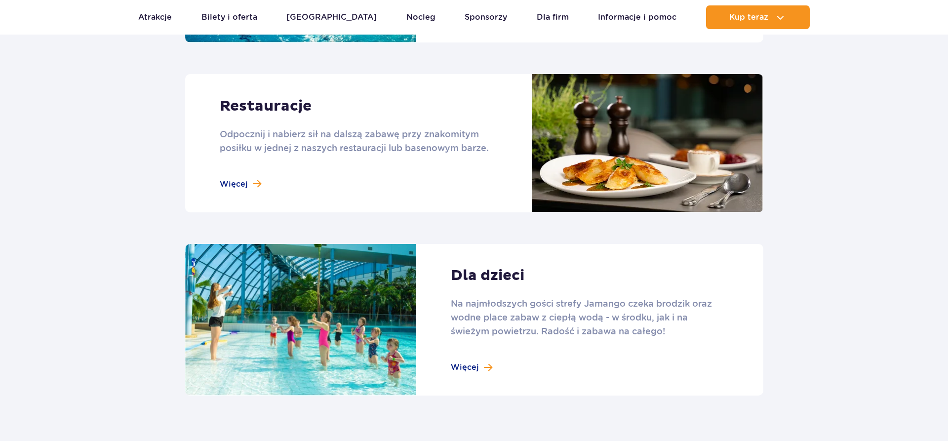
scroll to position [1259, 0]
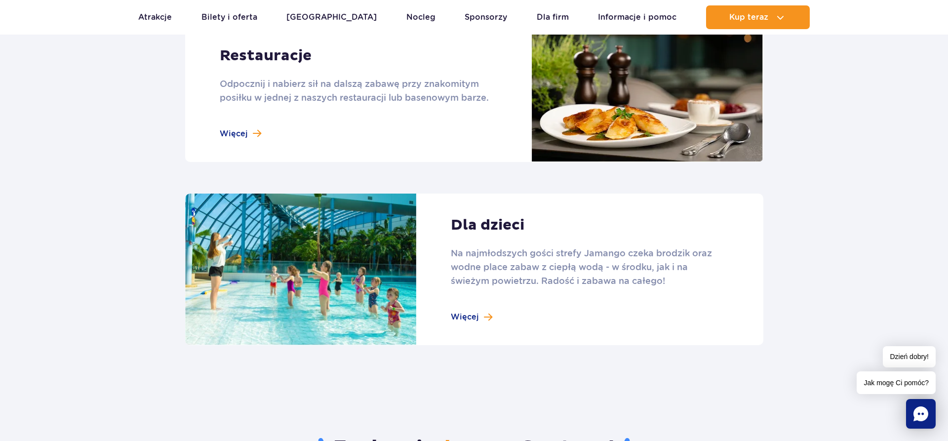
click at [481, 266] on link at bounding box center [474, 270] width 578 height 152
